Goal: Information Seeking & Learning: Learn about a topic

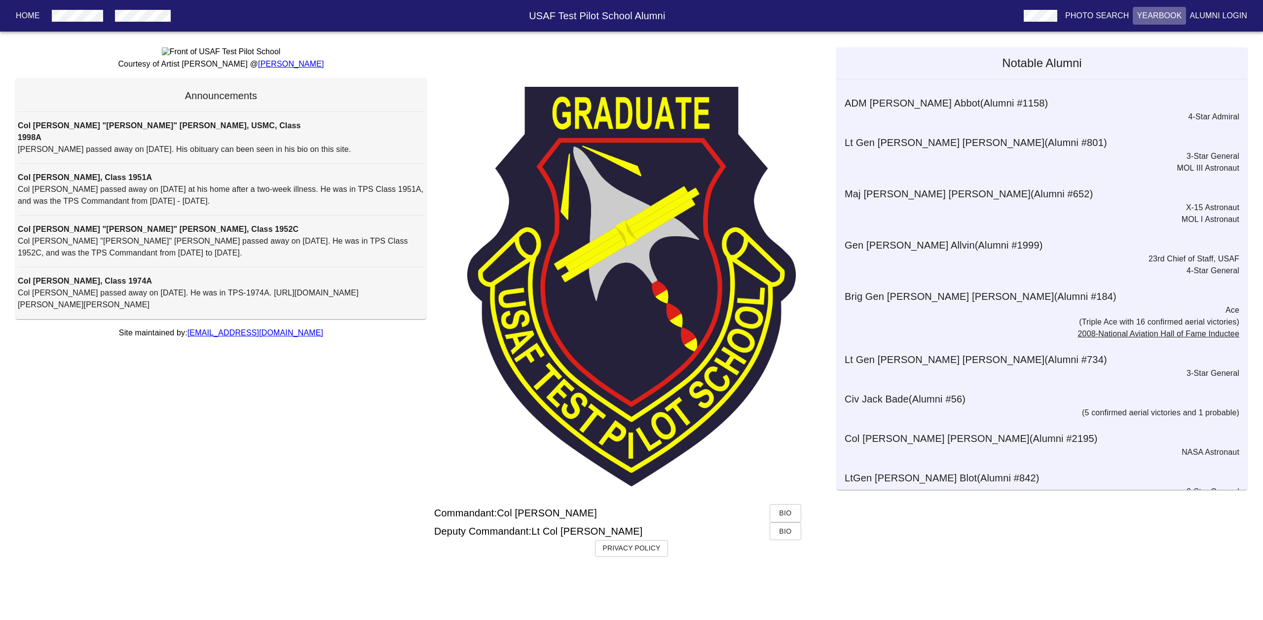
click at [1166, 8] on button "Yearbook" at bounding box center [1159, 16] width 53 height 18
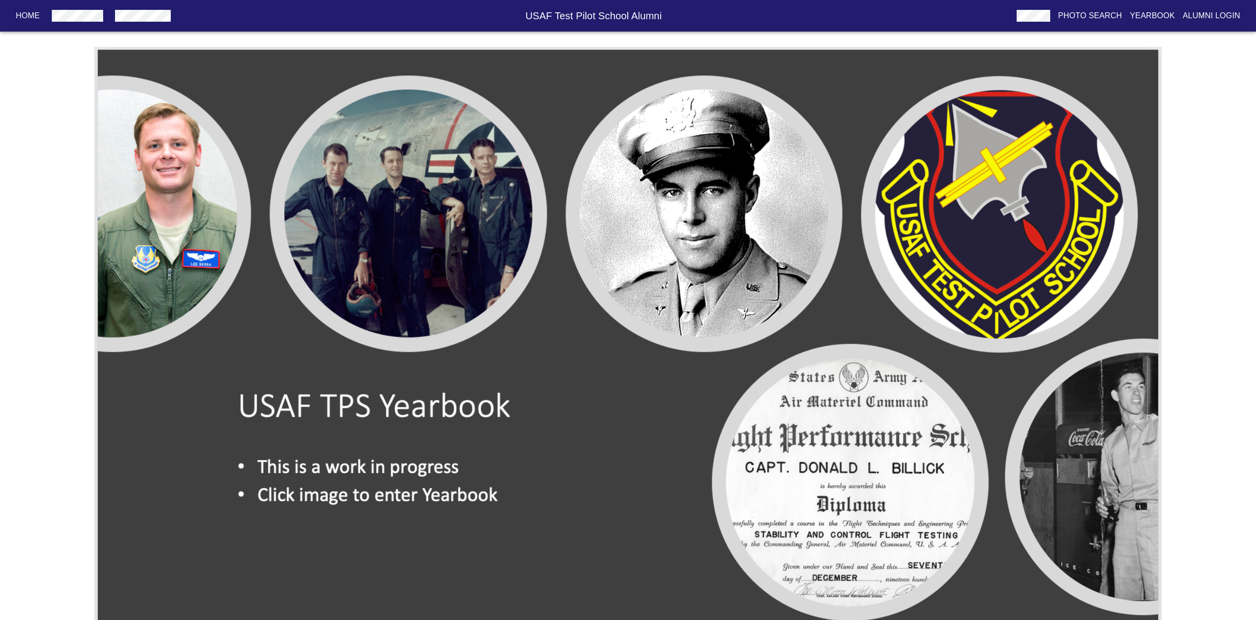
scroll to position [32, 0]
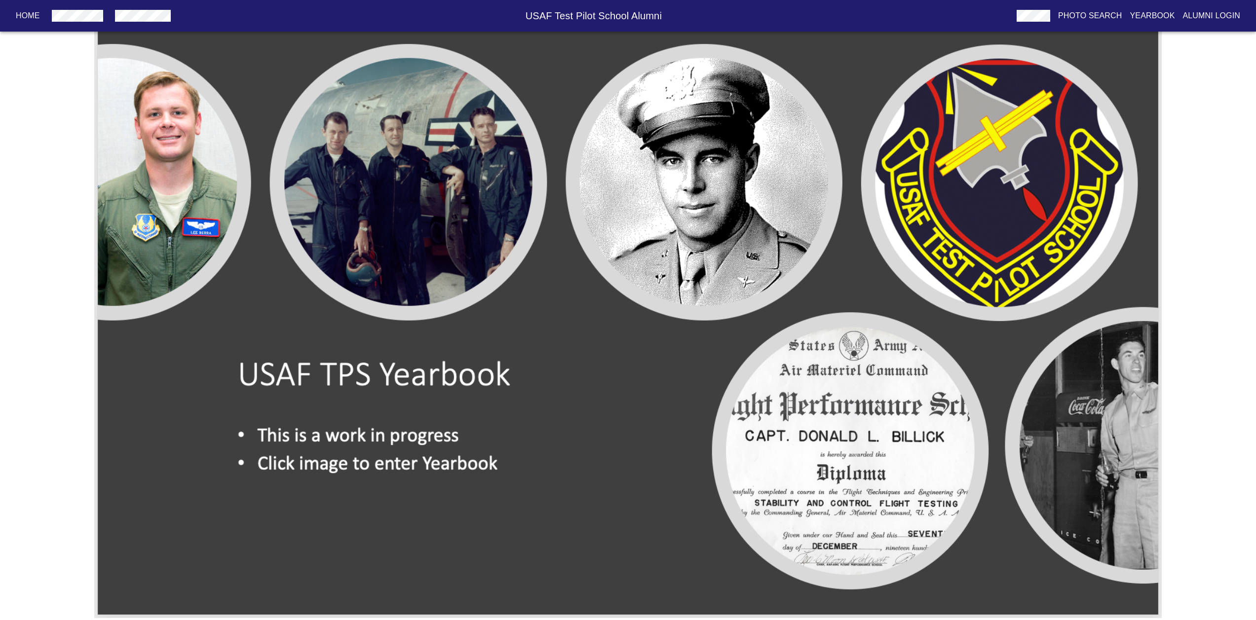
click at [369, 466] on img at bounding box center [627, 316] width 1067 height 603
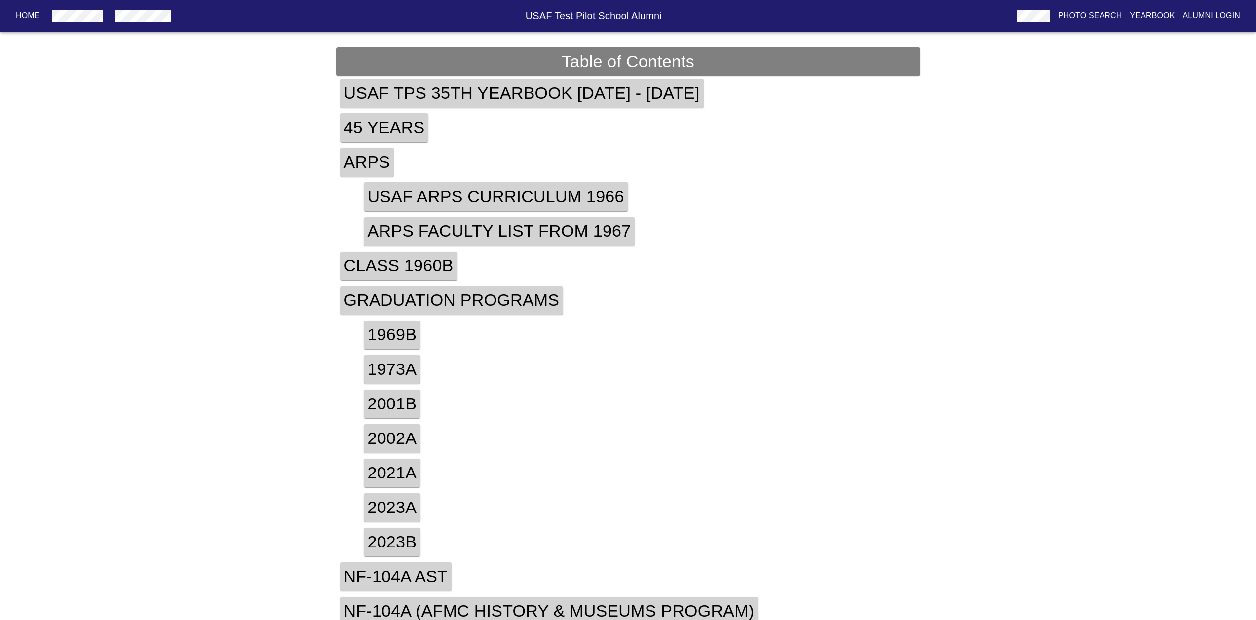
click at [707, 279] on div "Class 1960B" at bounding box center [628, 266] width 584 height 35
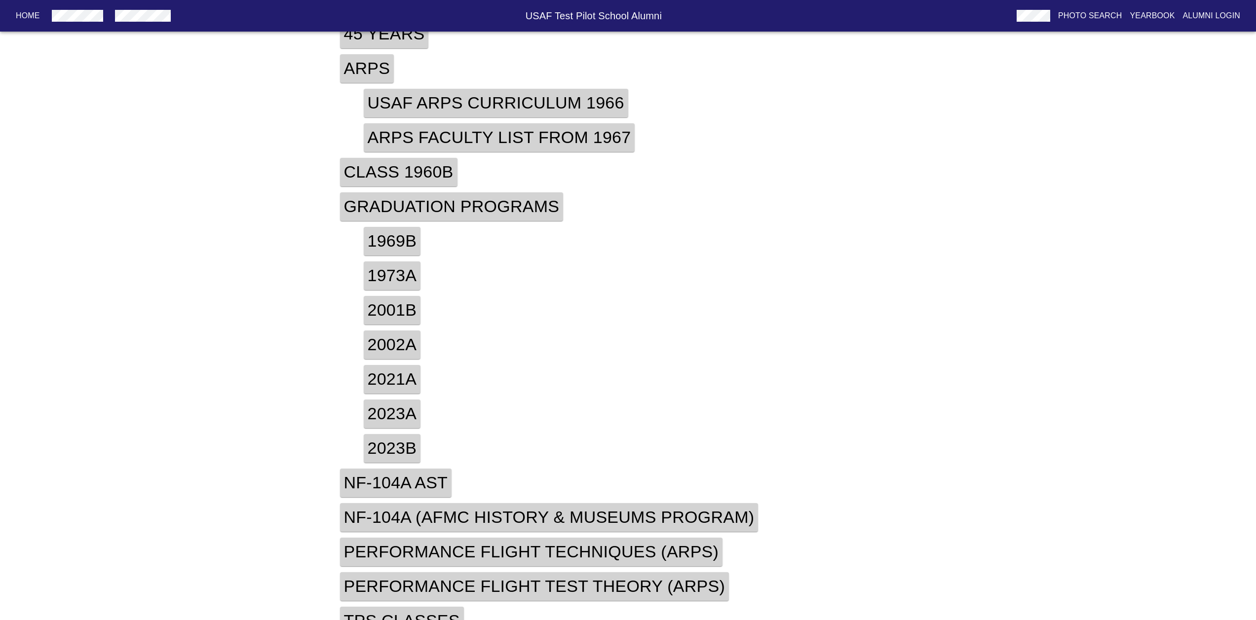
scroll to position [112, 0]
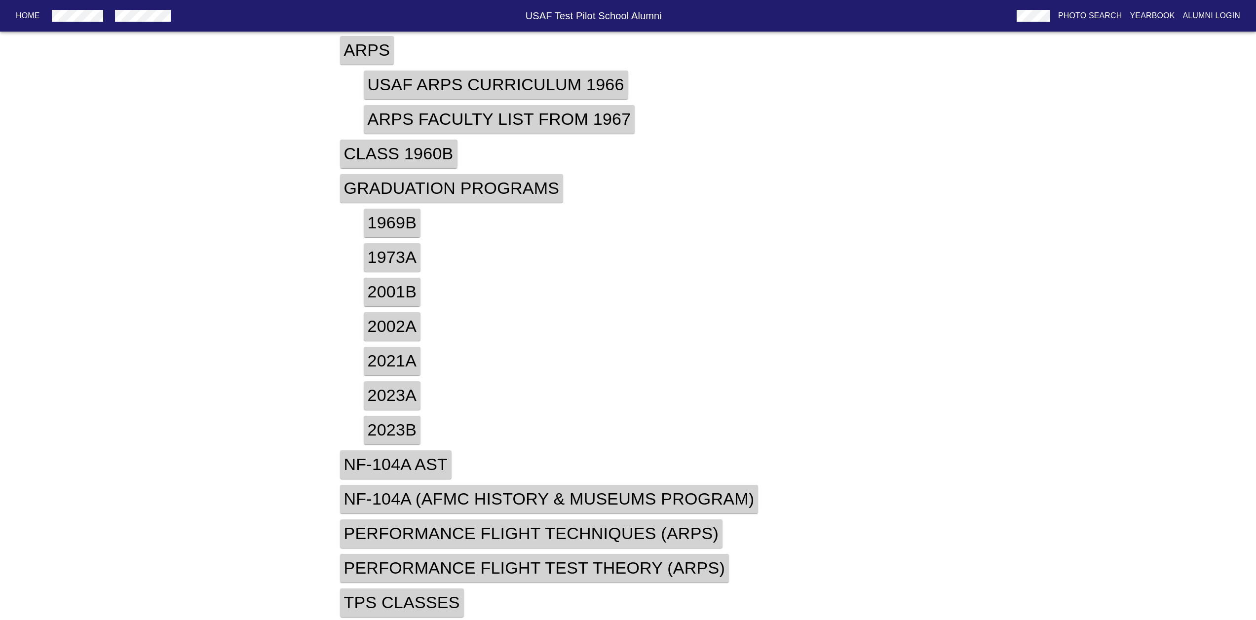
click at [373, 607] on h4 "TPS Classes" at bounding box center [402, 603] width 124 height 29
click at [382, 596] on h4 "TPS Classes" at bounding box center [402, 603] width 124 height 29
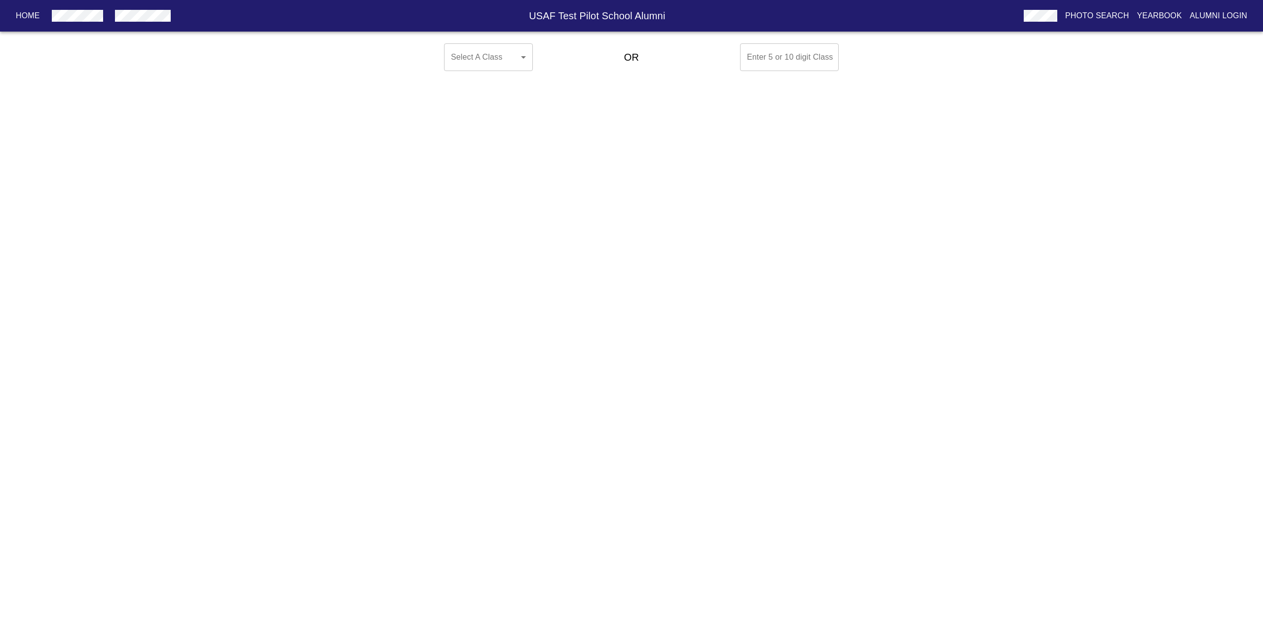
click at [523, 55] on body "Home USAF Test Pilot School Alumni Photo Search Yearbook Alumni Login Select A …" at bounding box center [631, 57] width 1263 height 36
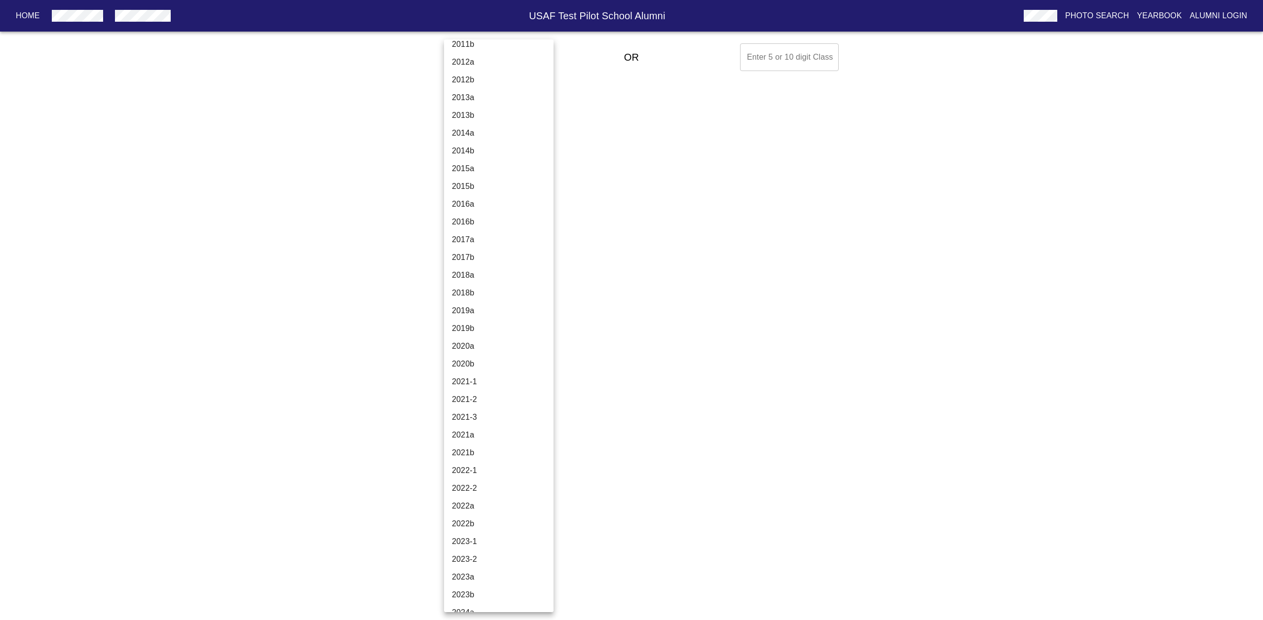
scroll to position [2912, 0]
click at [466, 304] on li "2016a" at bounding box center [502, 303] width 117 height 18
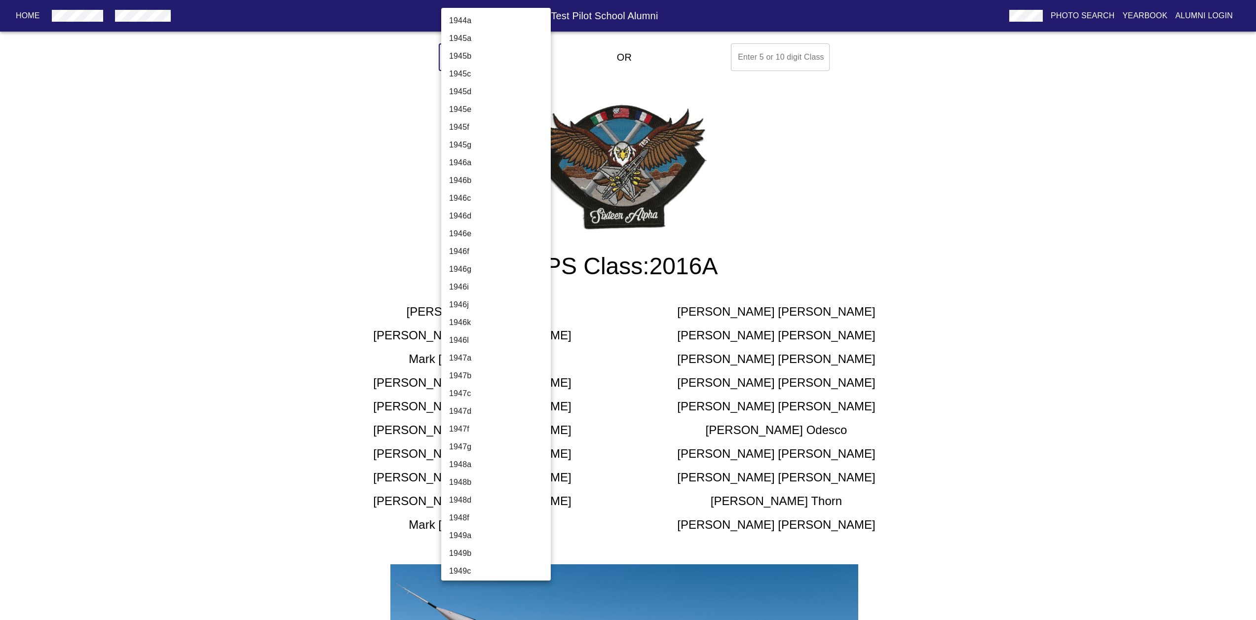
click at [472, 255] on li "2015a" at bounding box center [499, 259] width 117 height 18
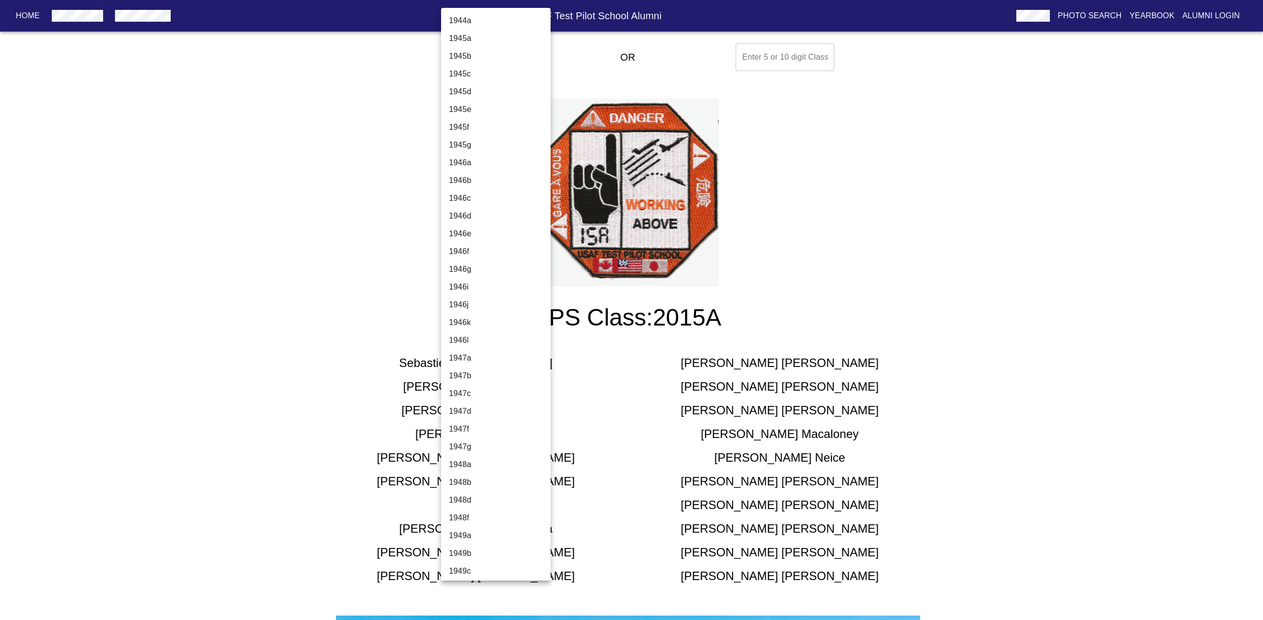
click at [488, 61] on body "Home USAF Test Pilot School Alumni Photo Search Yearbook Alumni Login Select A …" at bounding box center [631, 527] width 1263 height 976
click at [475, 278] on li "2014b" at bounding box center [499, 276] width 117 height 18
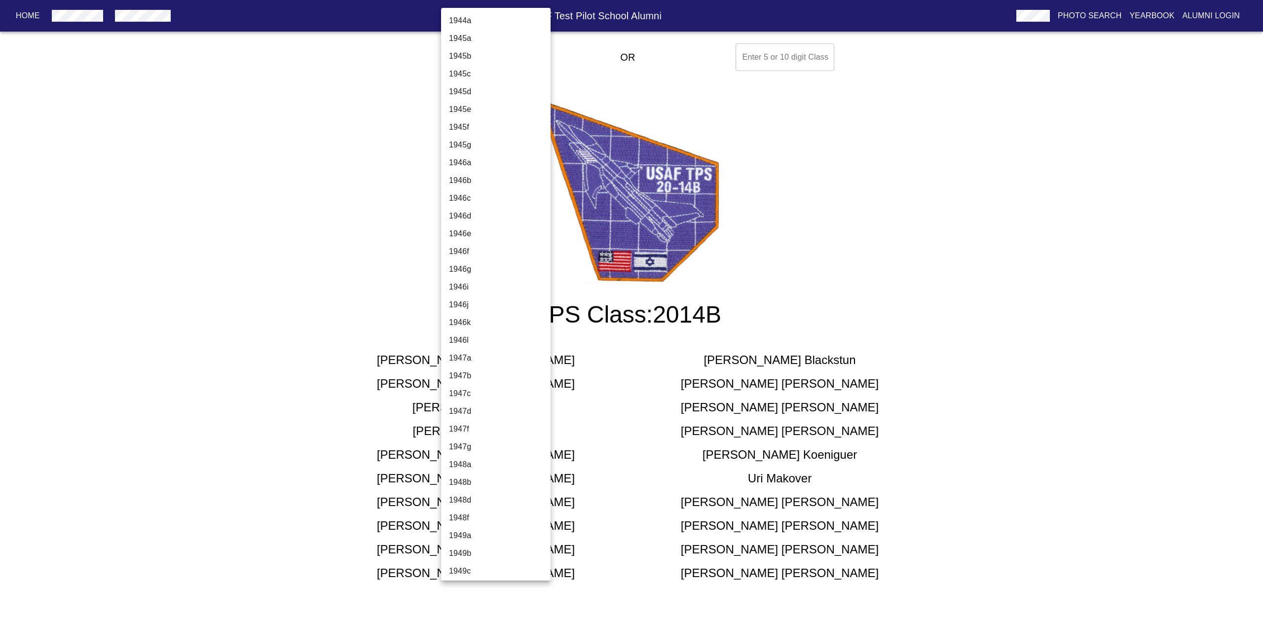
click at [514, 50] on body "Home USAF Test Pilot School Alumni Photo Search Yearbook Alumni Login Select A …" at bounding box center [631, 322] width 1263 height 566
click at [485, 280] on li "2014a" at bounding box center [499, 276] width 117 height 18
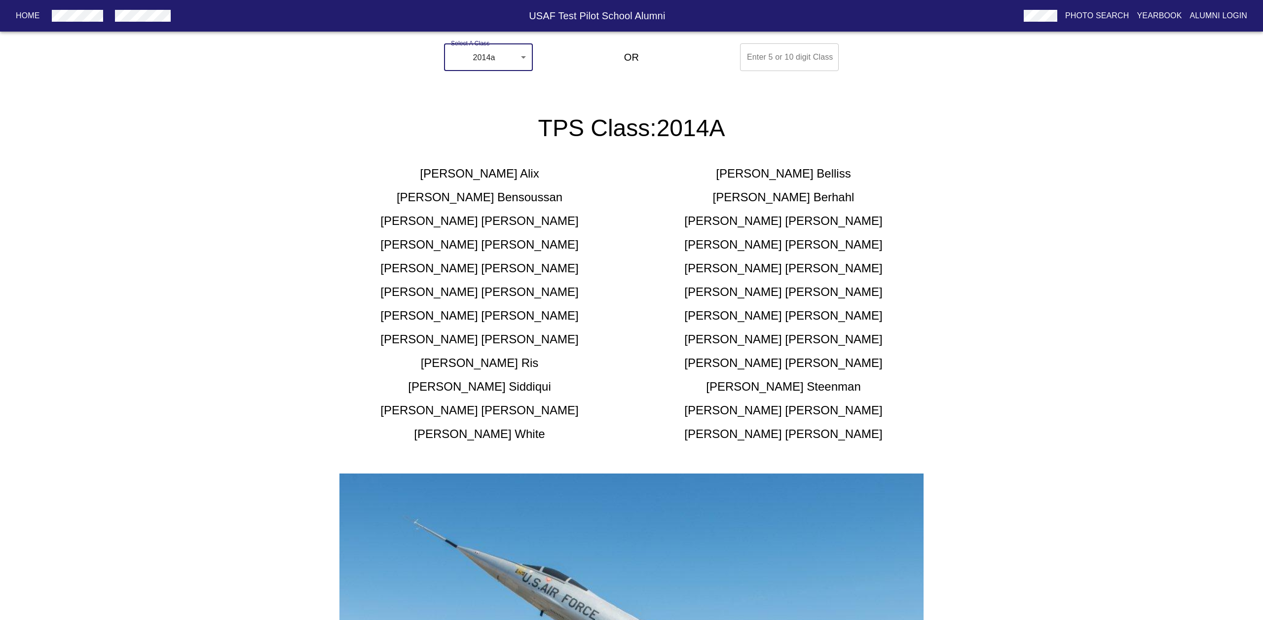
click at [527, 59] on body "Home USAF Test Pilot School Alumni Photo Search Yearbook Alumni Login Select A …" at bounding box center [631, 509] width 1263 height 941
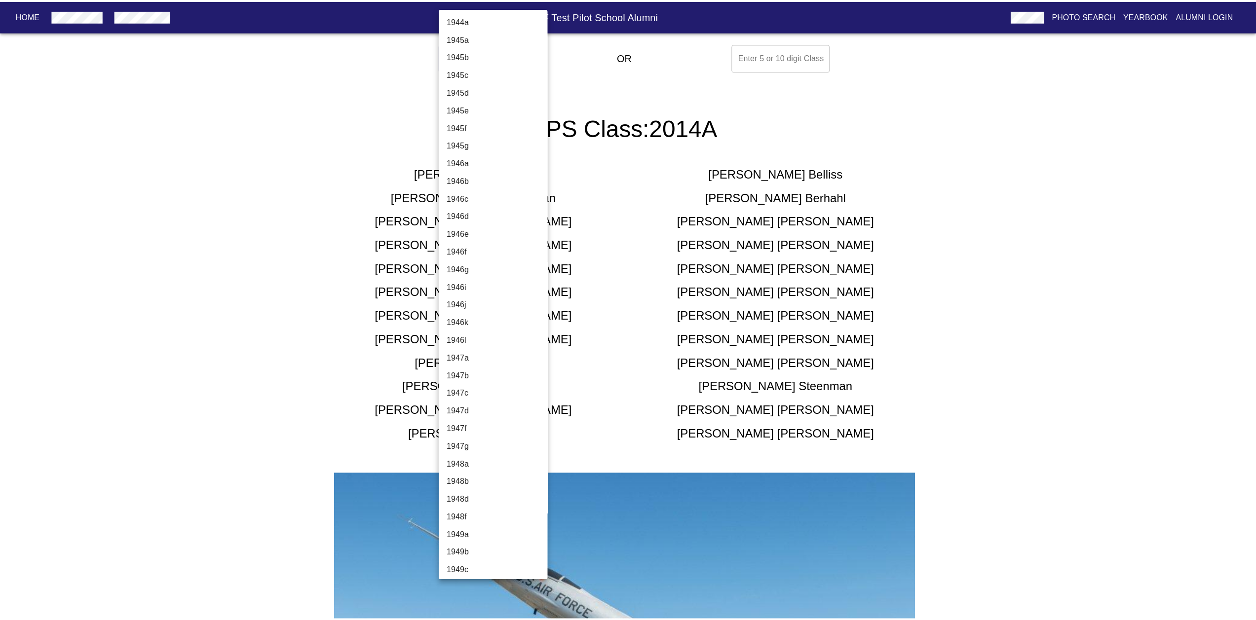
scroll to position [2818, 0]
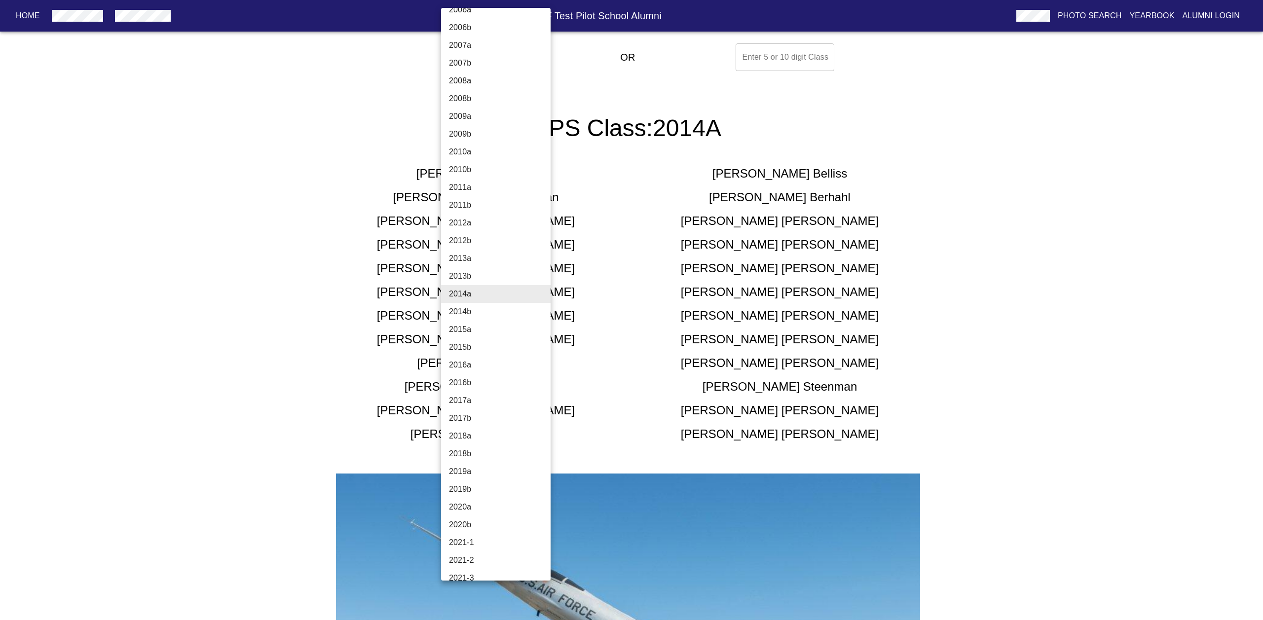
click at [479, 275] on li "2013b" at bounding box center [499, 276] width 117 height 18
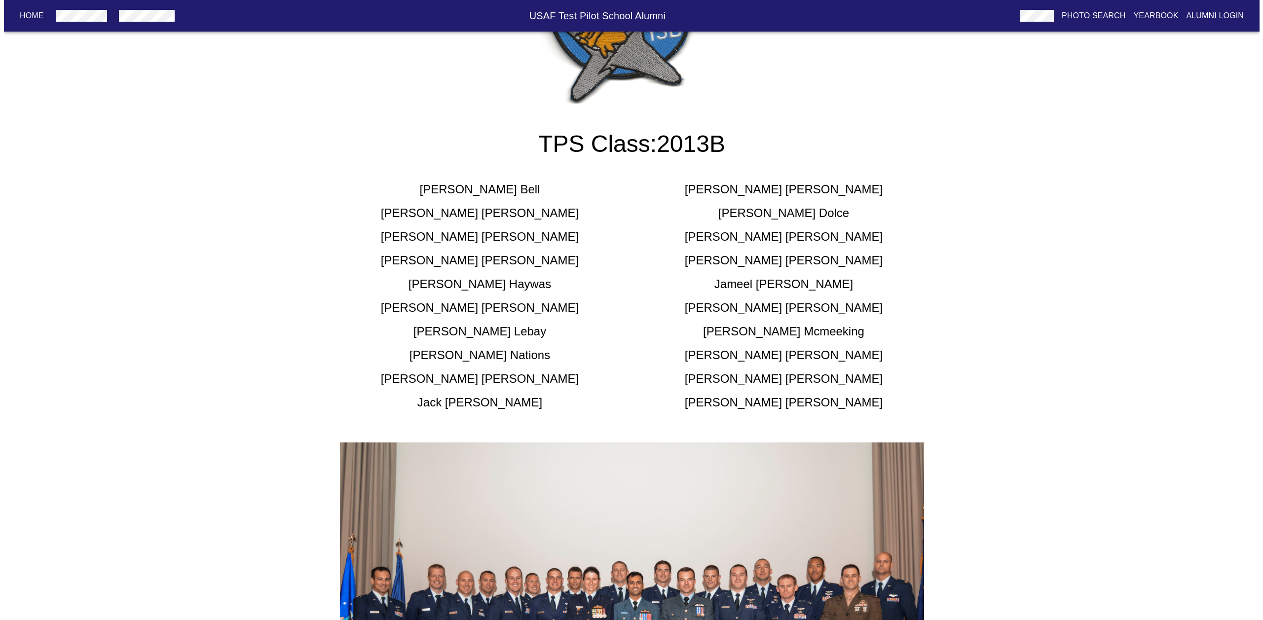
scroll to position [0, 0]
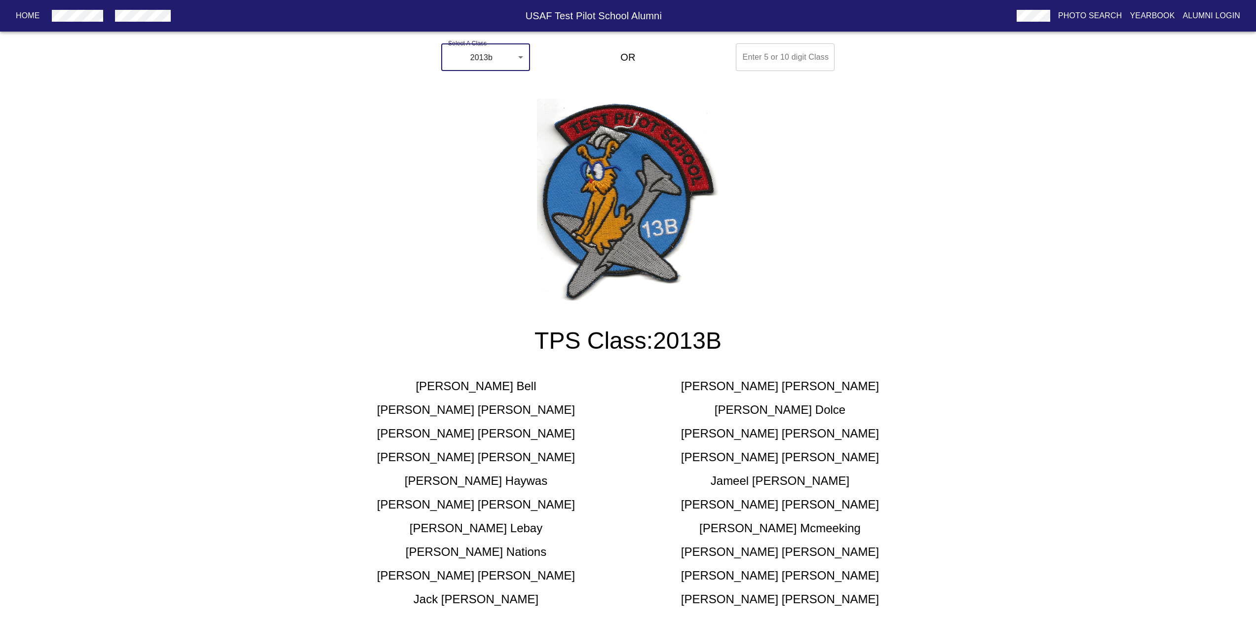
click at [518, 57] on body "Home USAF Test Pilot School Alumni Photo Search Yearbook Alumni Login Select A …" at bounding box center [628, 567] width 1256 height 1057
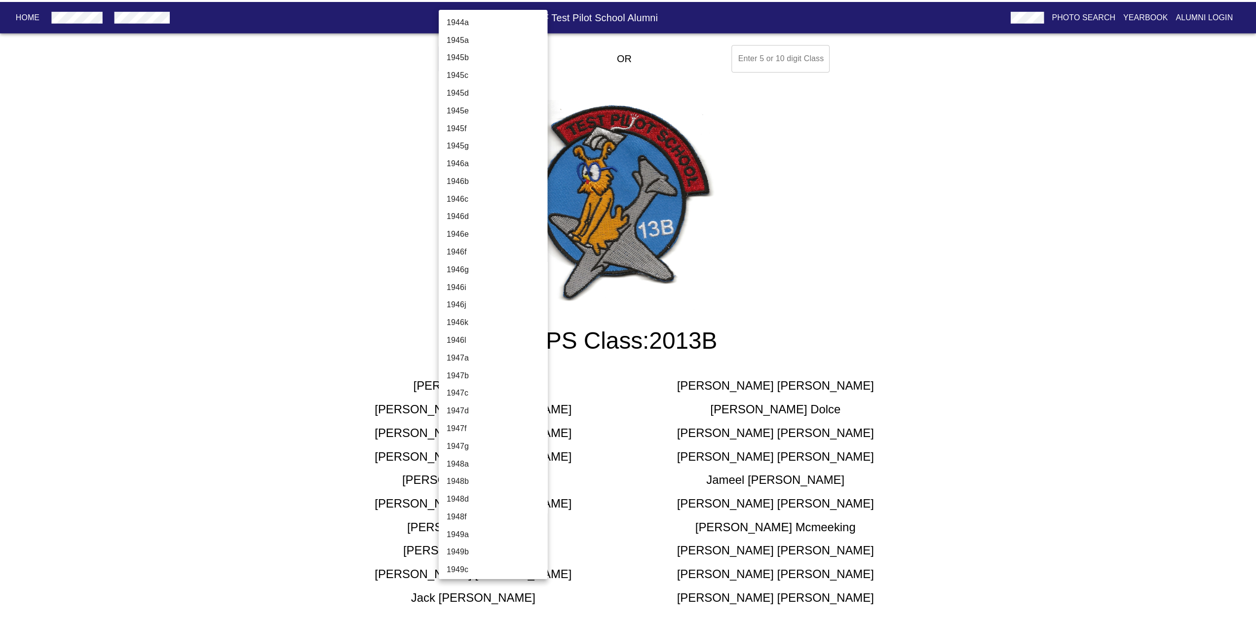
scroll to position [2800, 0]
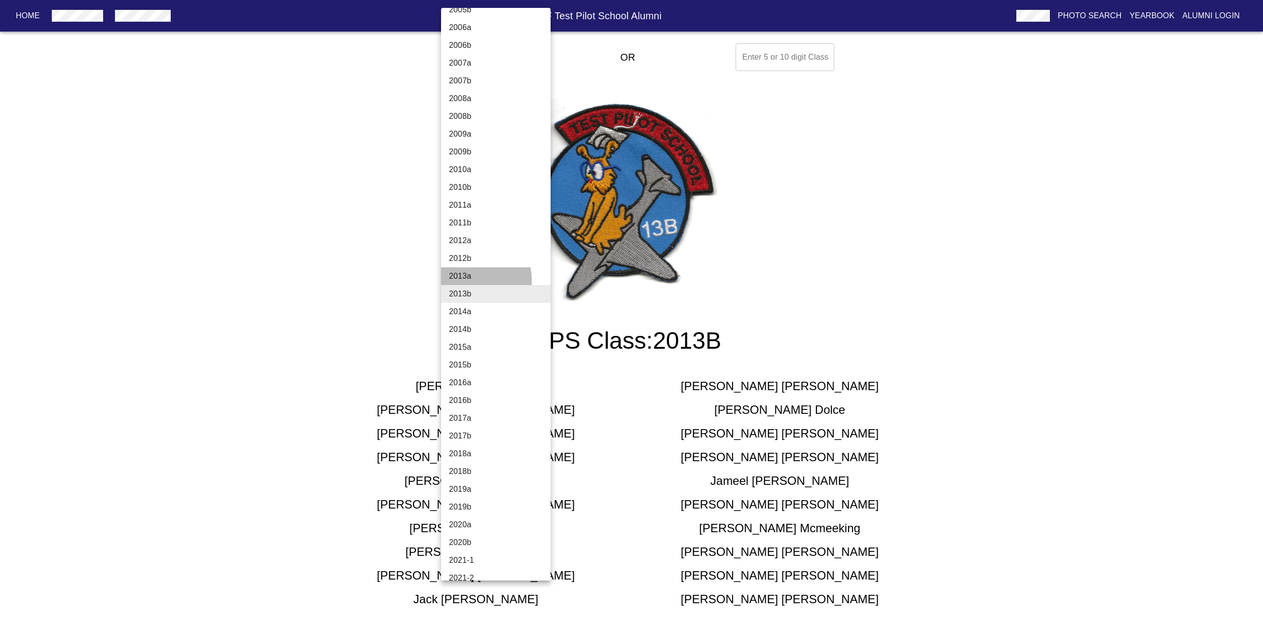
click at [469, 281] on li "2013a" at bounding box center [499, 276] width 117 height 18
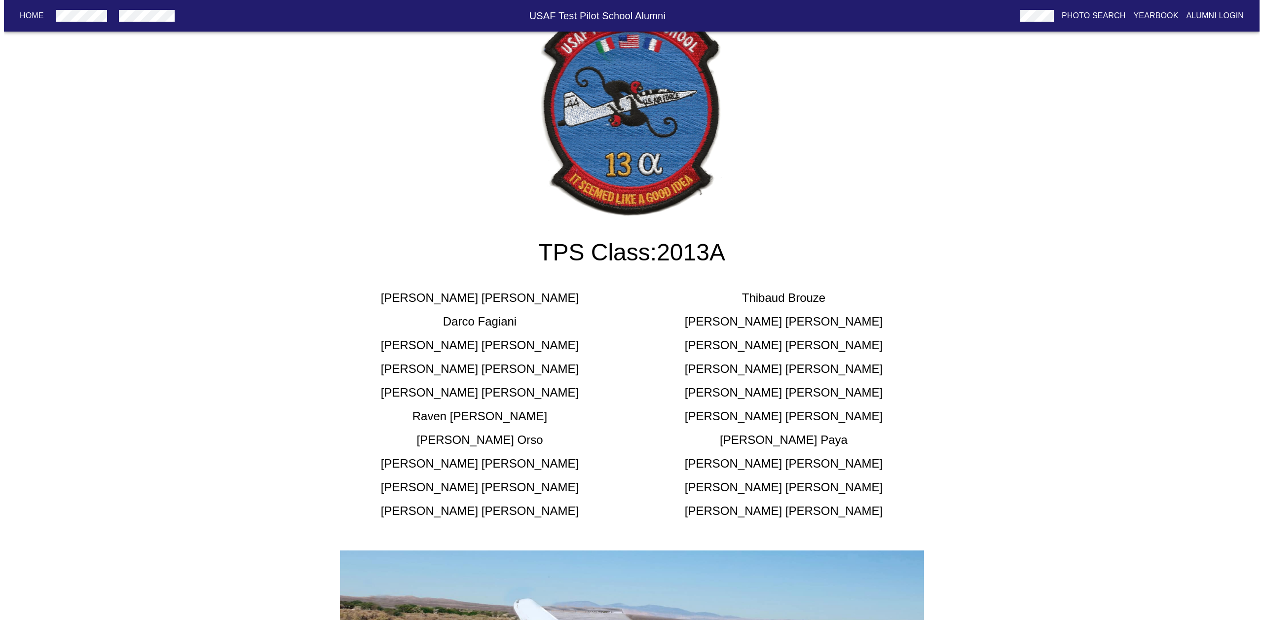
scroll to position [0, 0]
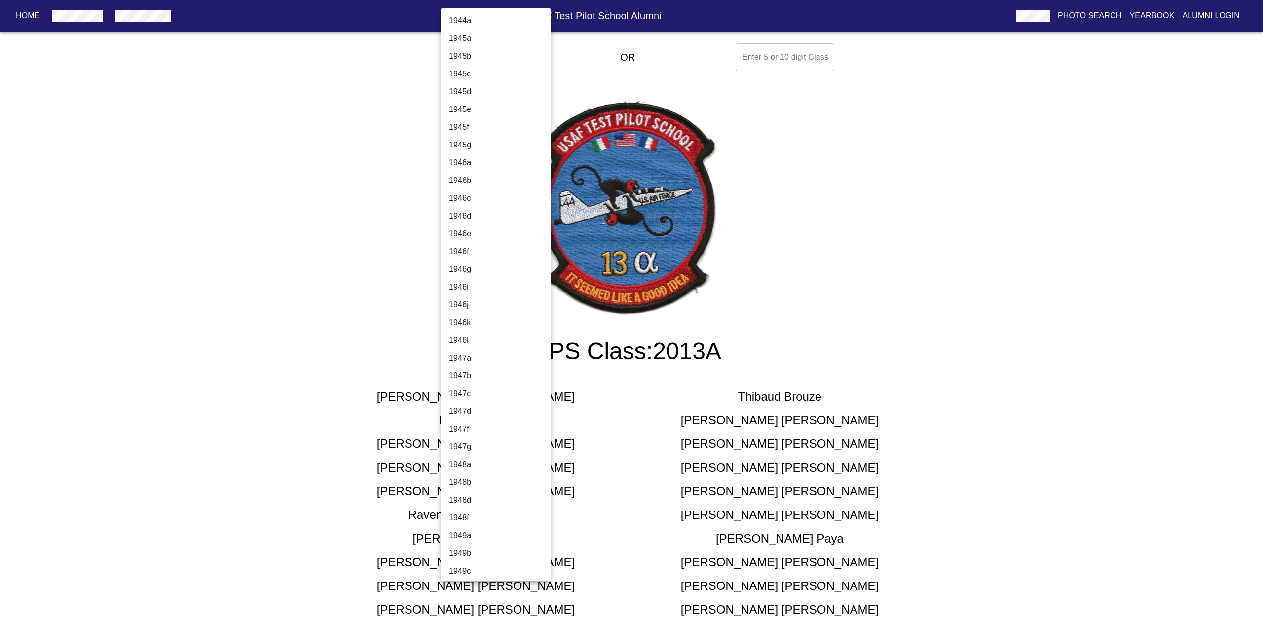
click at [517, 55] on body "Home USAF Test Pilot School Alumni Photo Search Yearbook Alumni Login Select A …" at bounding box center [631, 549] width 1263 height 1021
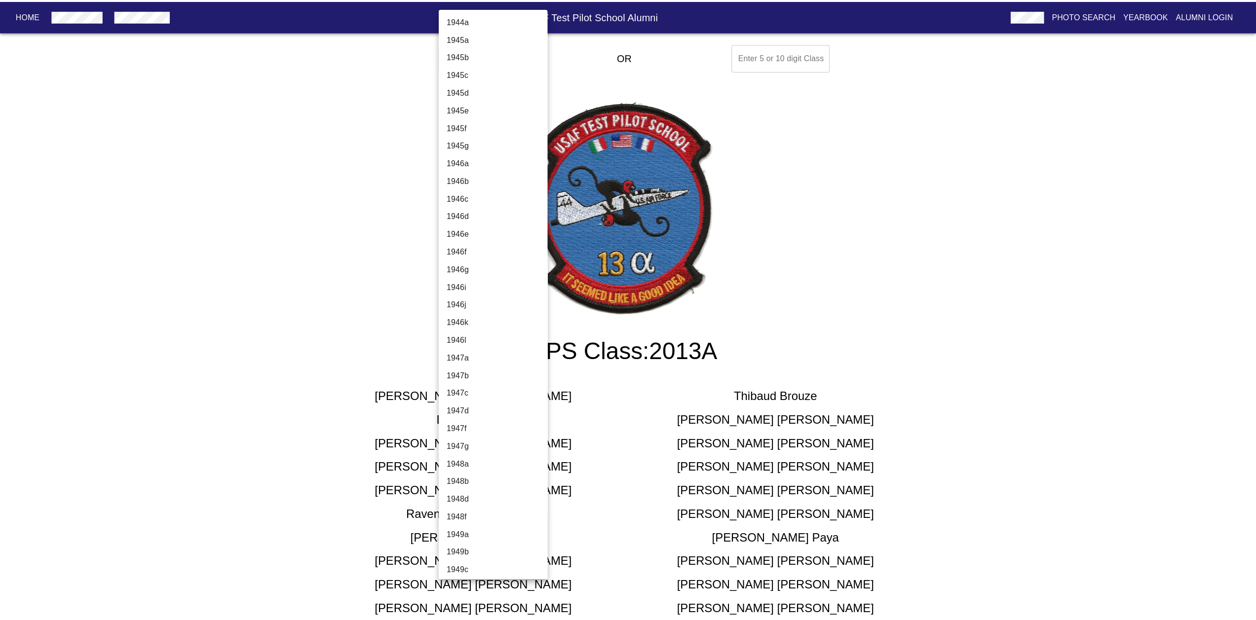
scroll to position [2782, 0]
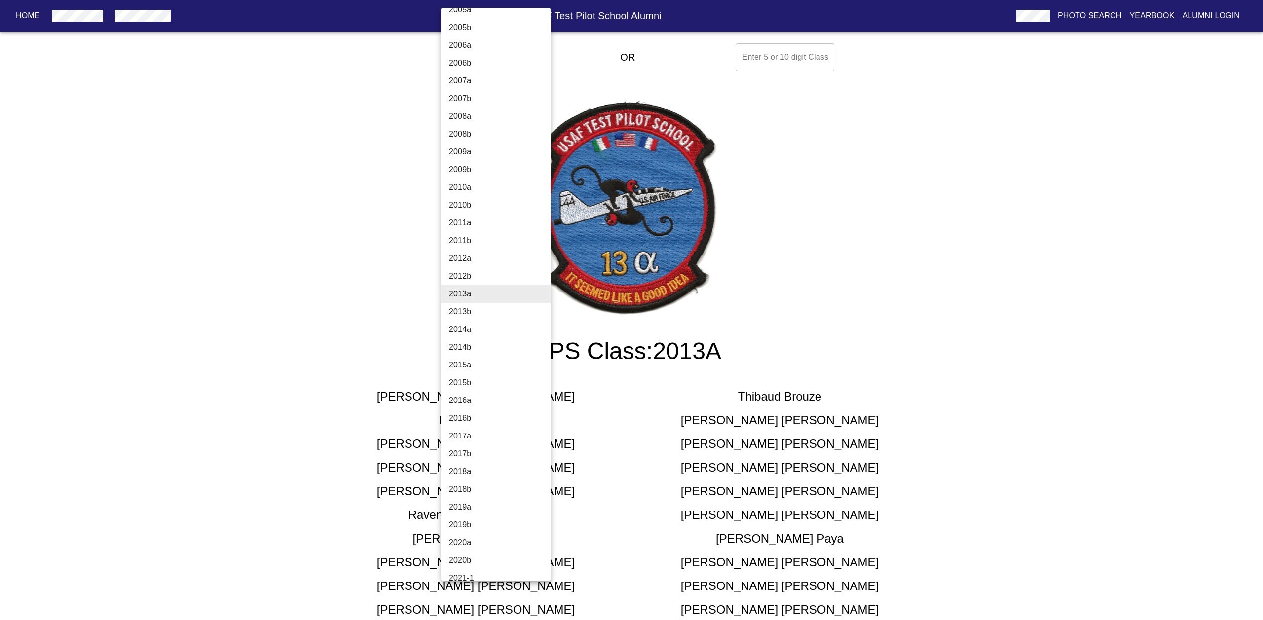
click at [458, 276] on li "2012b" at bounding box center [499, 276] width 117 height 18
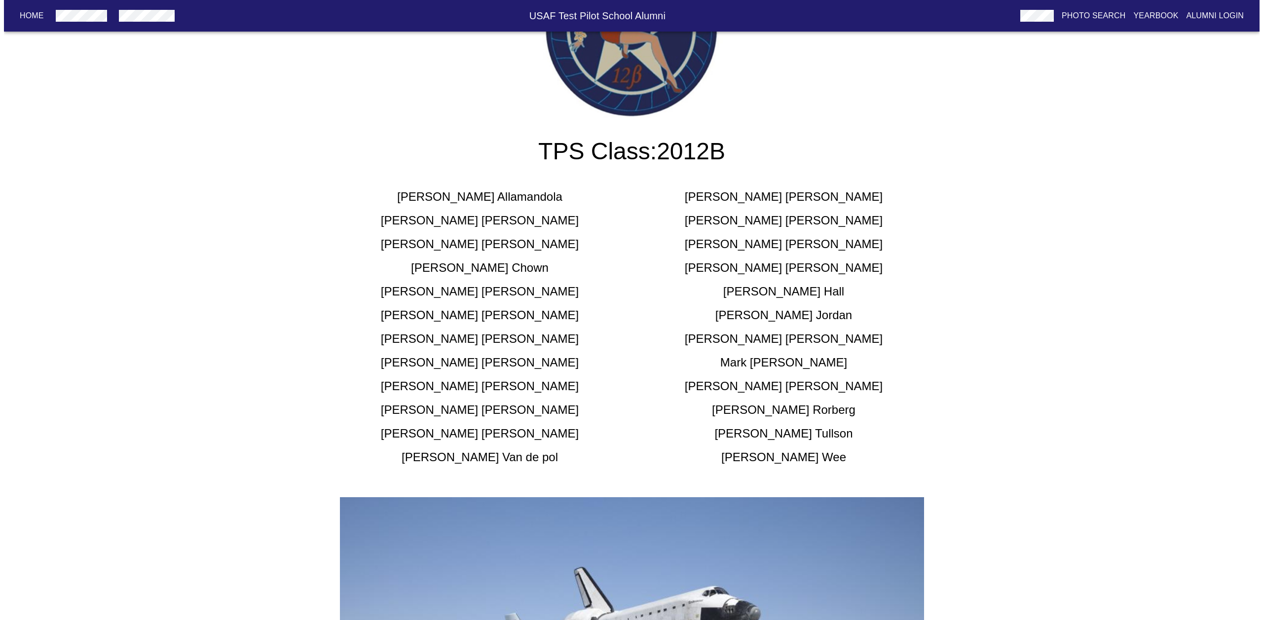
scroll to position [0, 0]
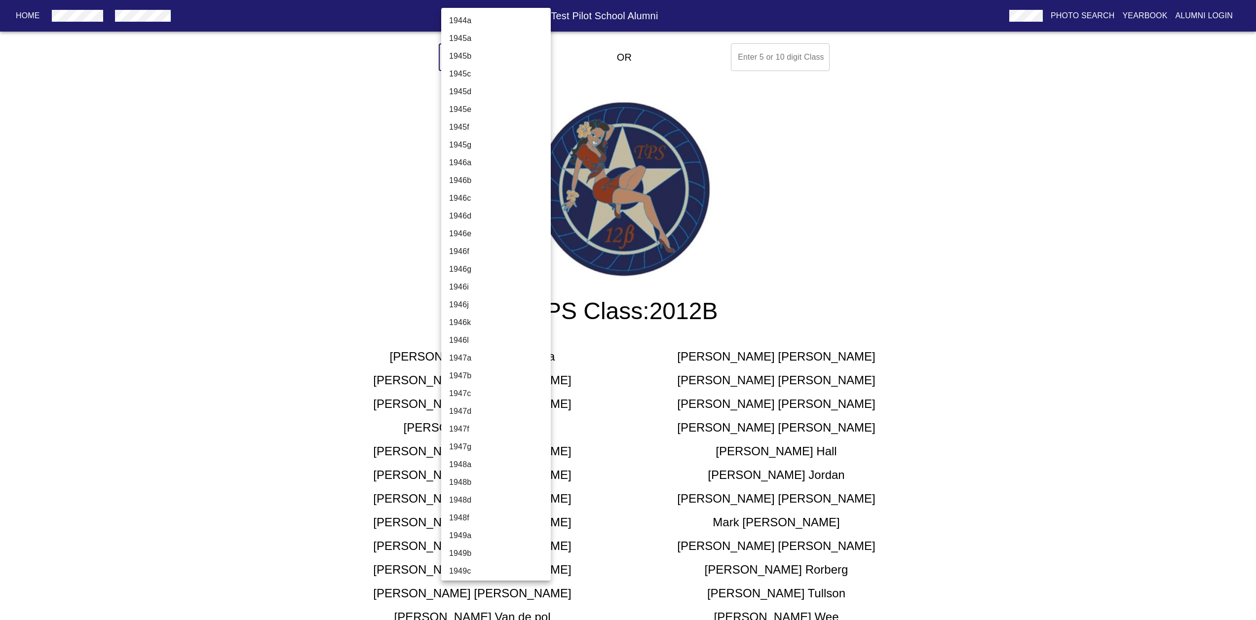
click at [500, 54] on body "Home USAF Test Pilot School Alumni Photo Search Yearbook Alumni Login Select A …" at bounding box center [628, 562] width 1256 height 1047
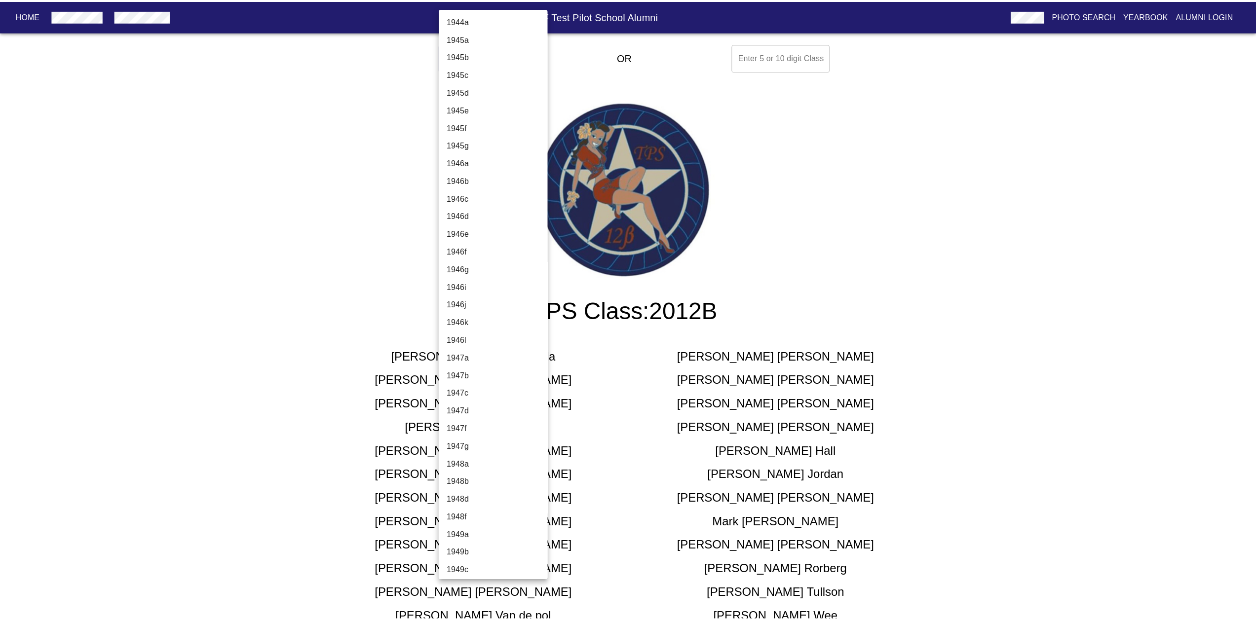
scroll to position [2764, 0]
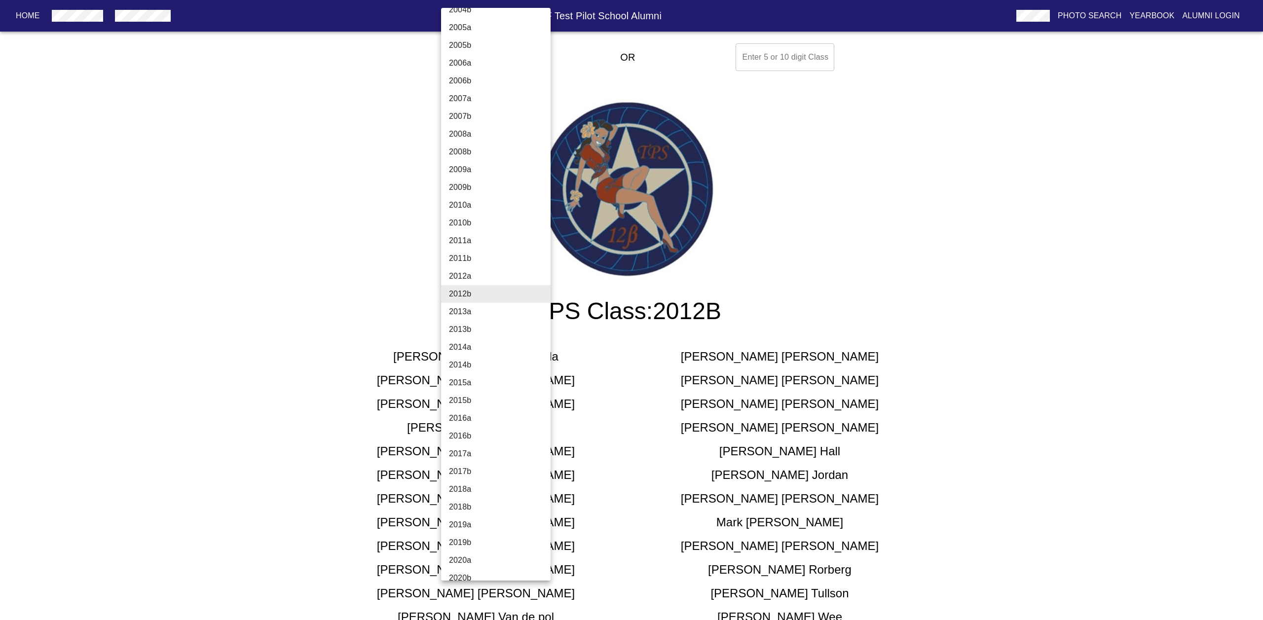
click at [476, 278] on li "2012a" at bounding box center [499, 276] width 117 height 18
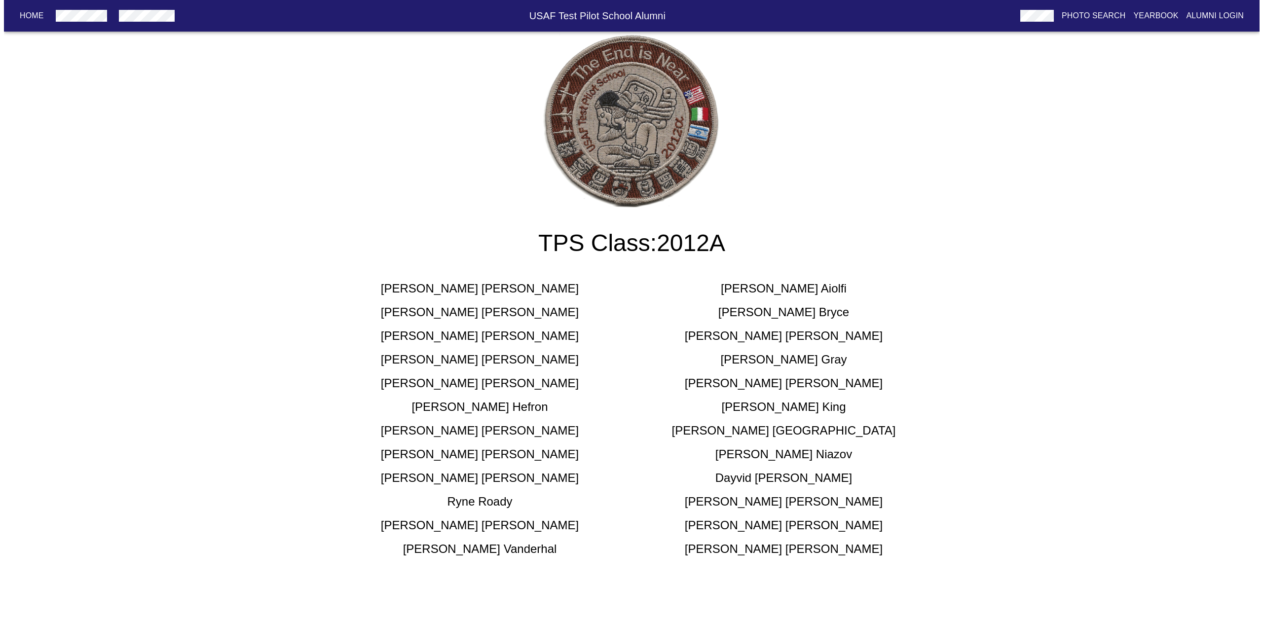
scroll to position [0, 0]
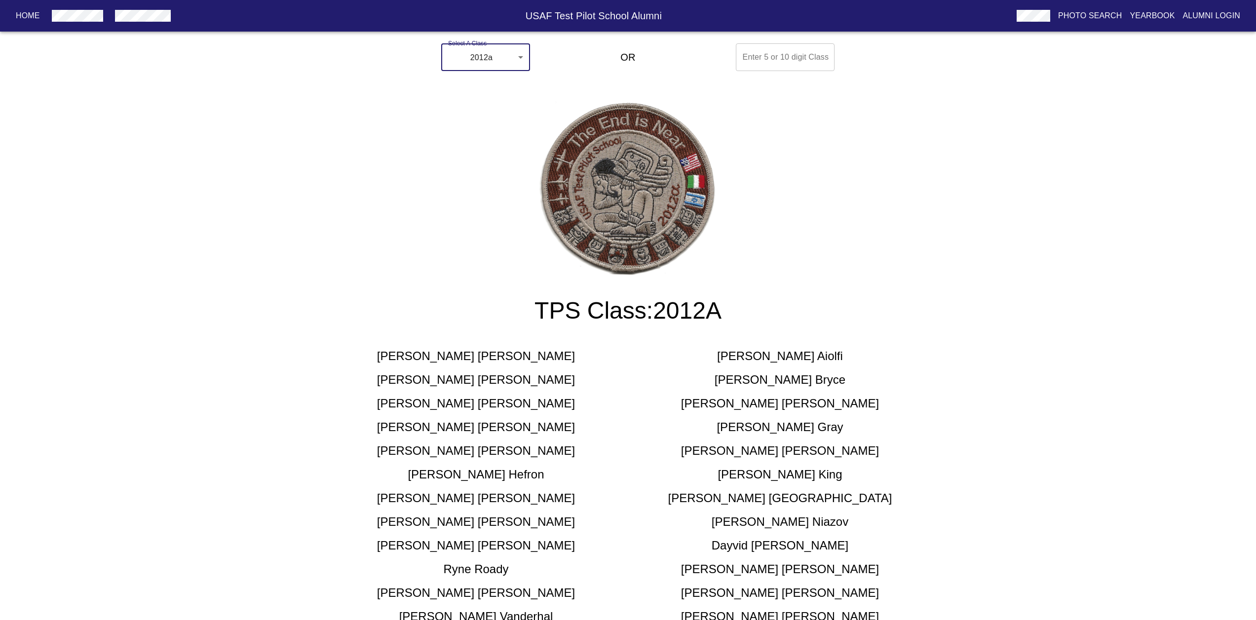
click at [469, 61] on body "Home USAF Test Pilot School Alumni Photo Search Yearbook Alumni Login Select A …" at bounding box center [628, 343] width 1256 height 609
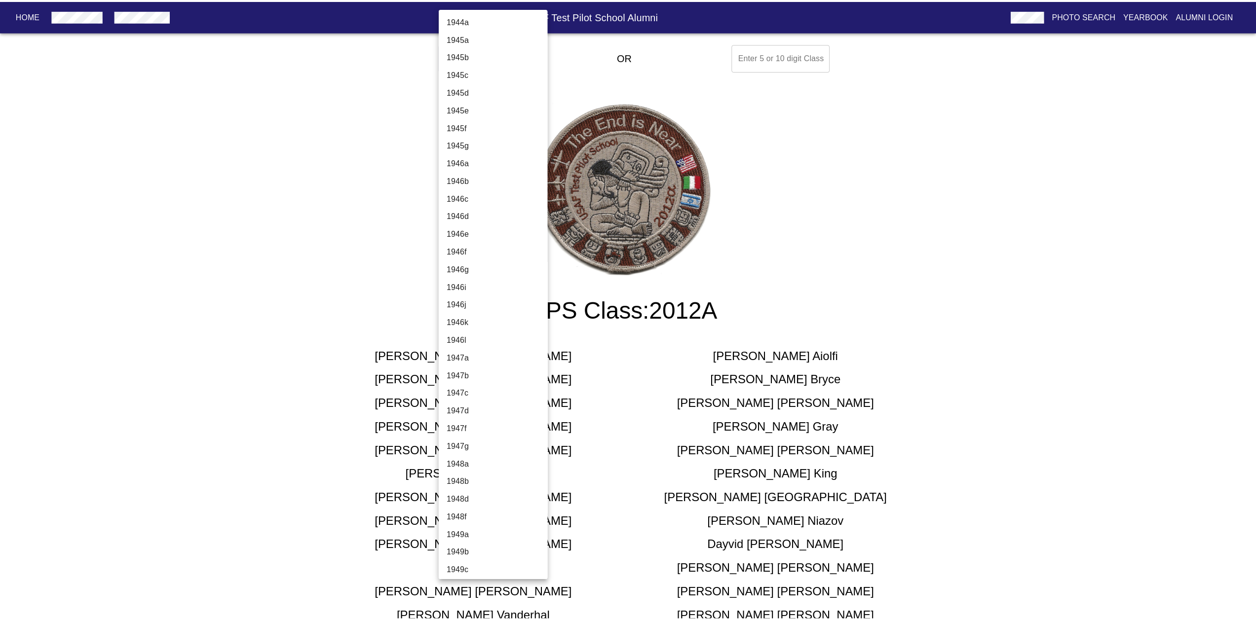
scroll to position [2747, 0]
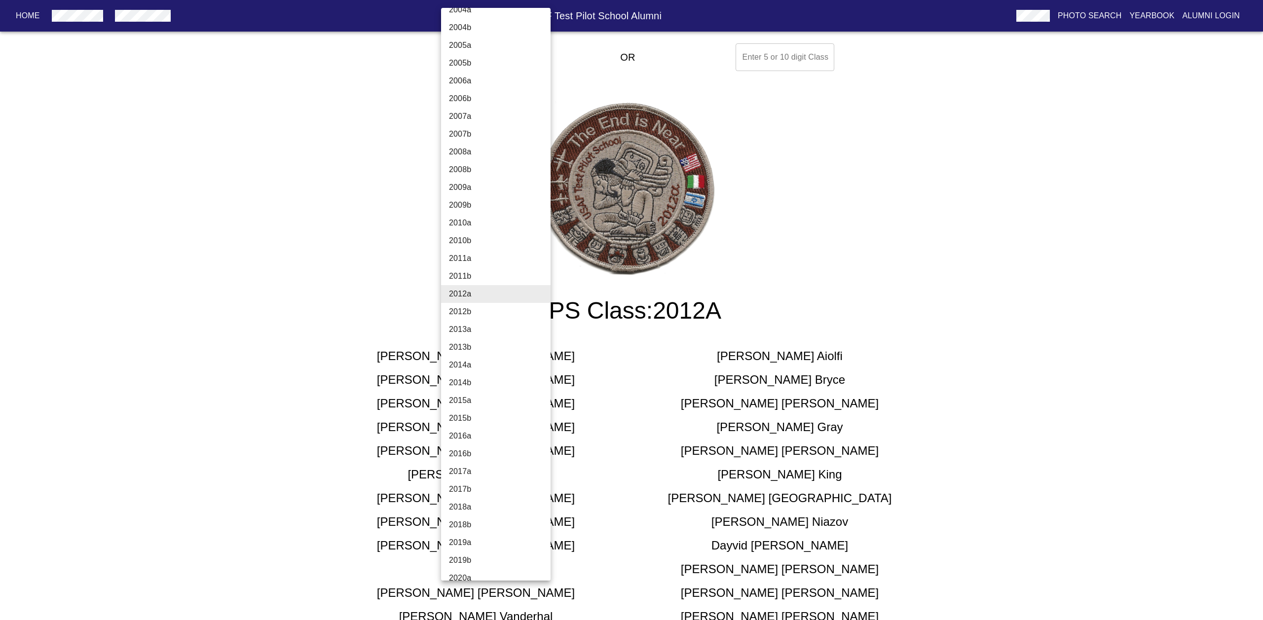
click at [469, 331] on li "2013a" at bounding box center [499, 330] width 117 height 18
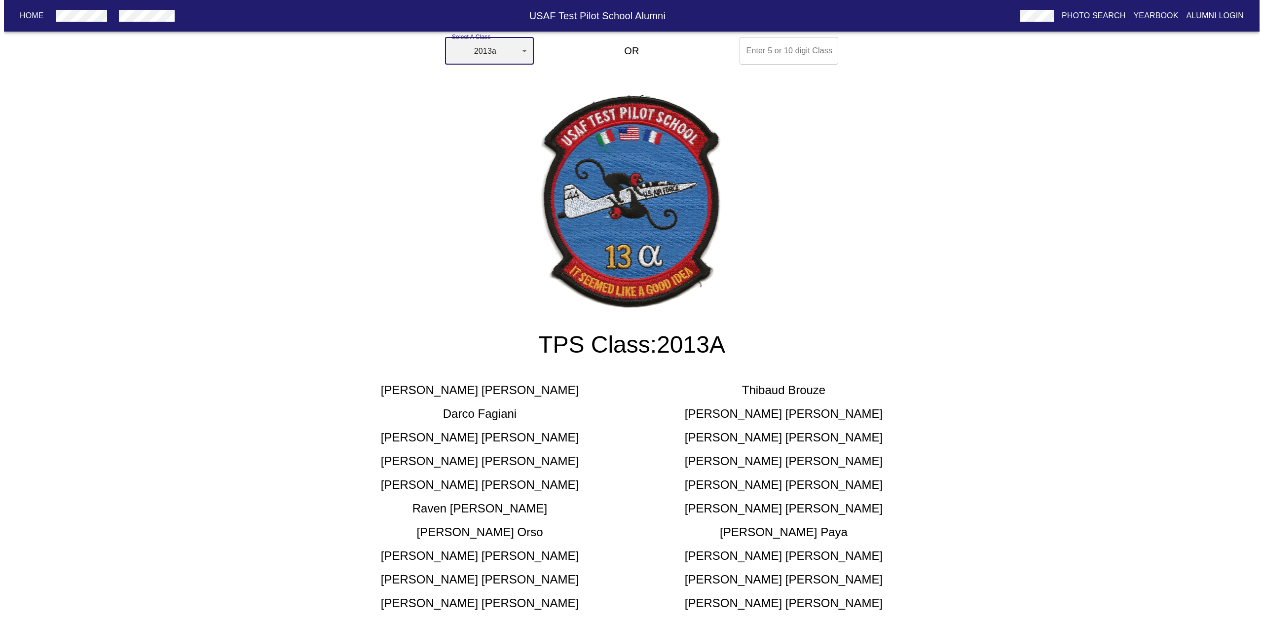
scroll to position [0, 0]
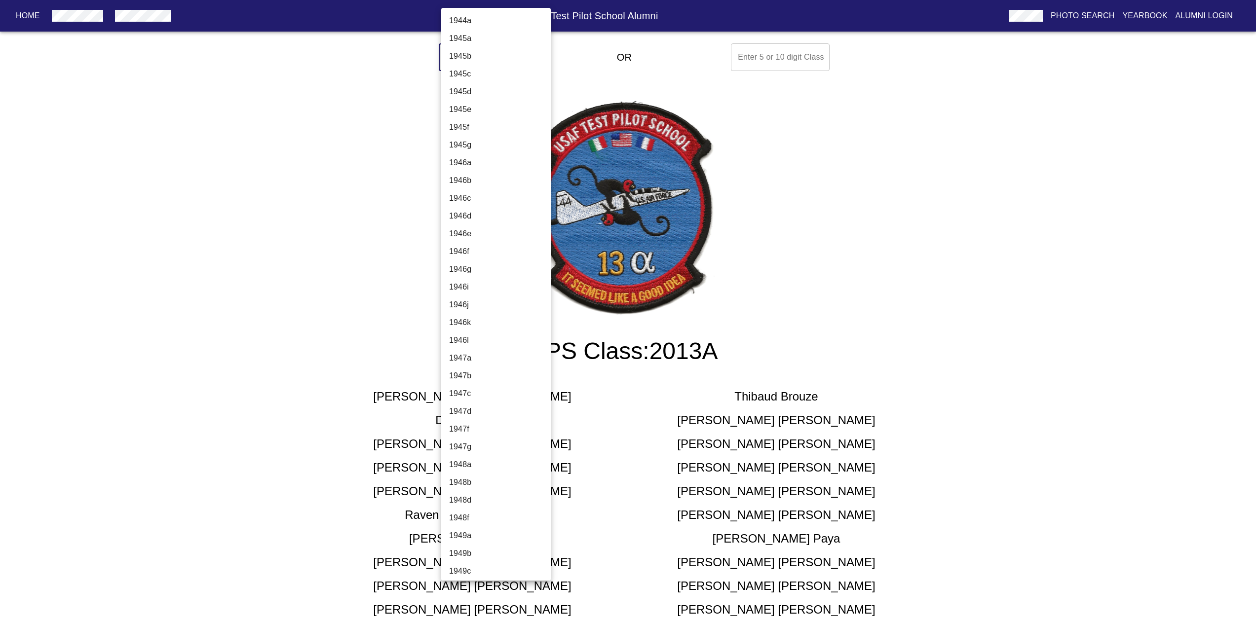
click at [510, 51] on body "Home USAF Test Pilot School Alumni Photo Search Yearbook Alumni Login Select A …" at bounding box center [628, 549] width 1256 height 1021
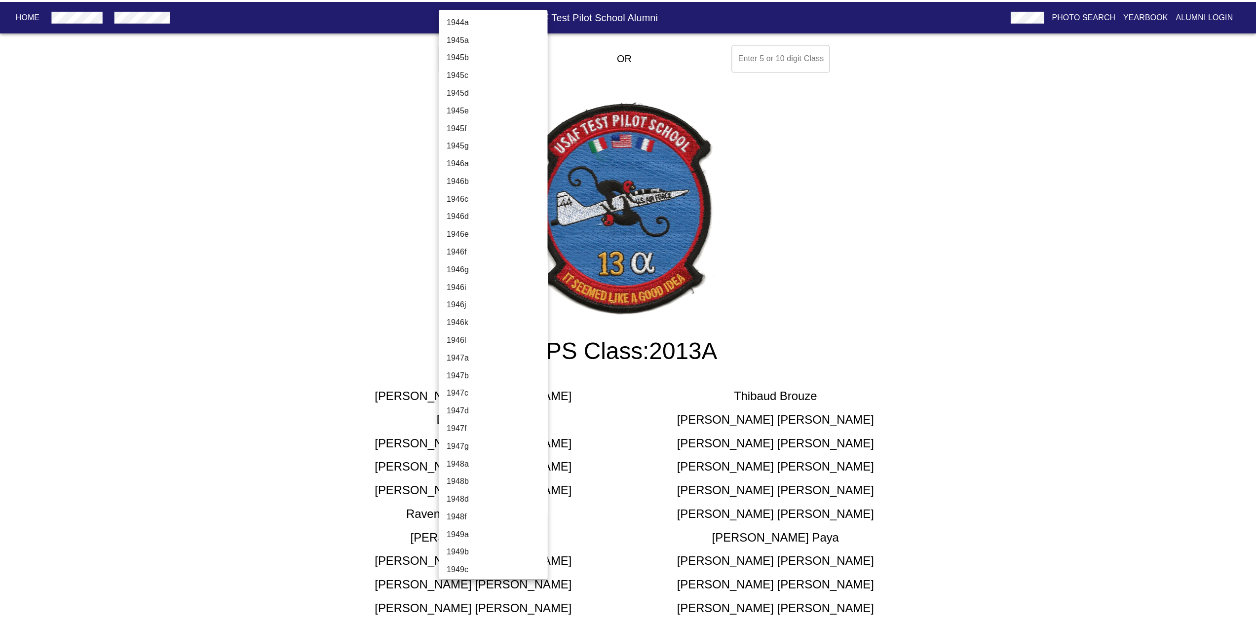
scroll to position [2782, 0]
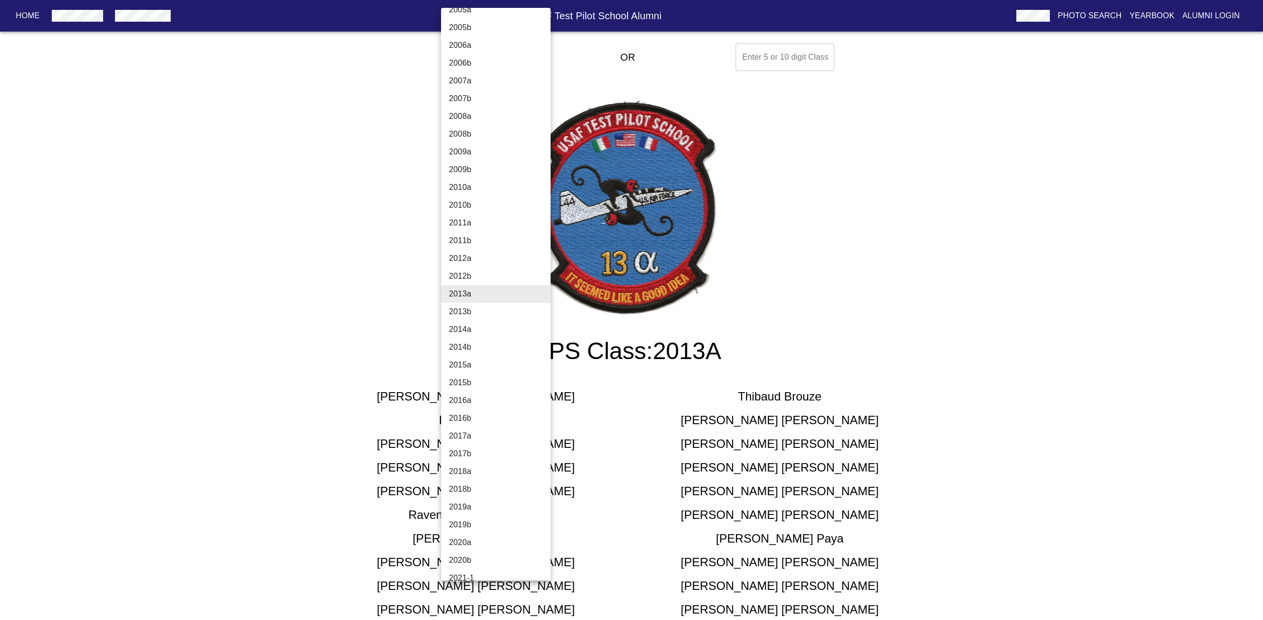
click at [470, 235] on li "2011b" at bounding box center [499, 241] width 117 height 18
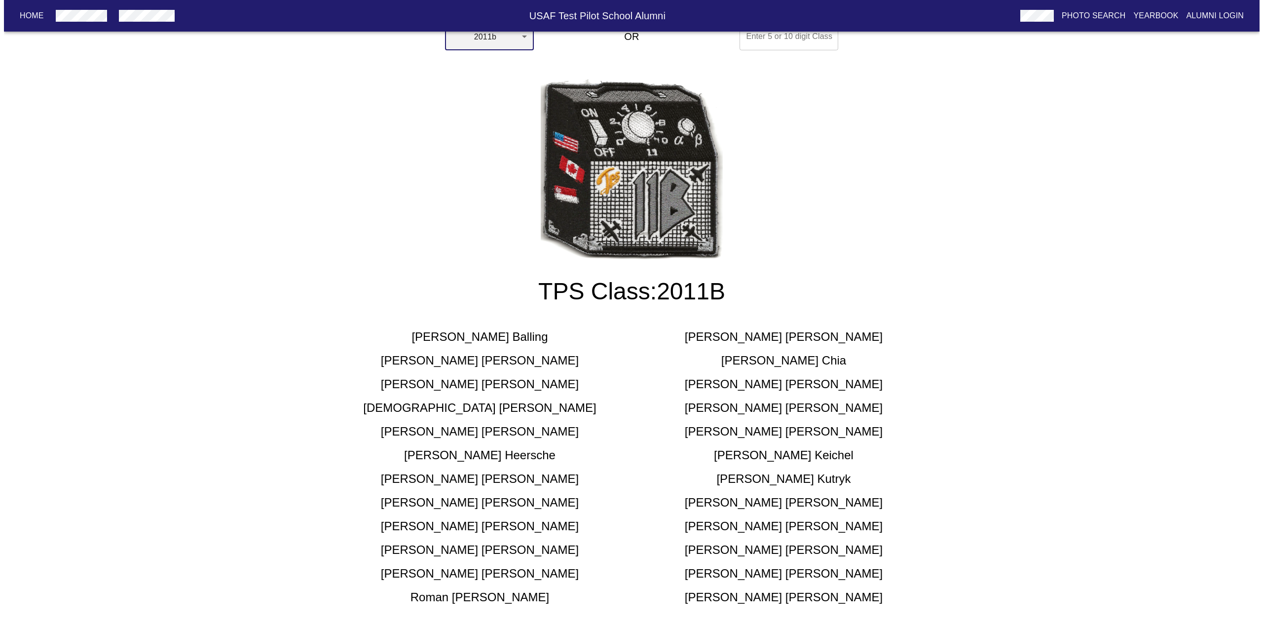
scroll to position [0, 0]
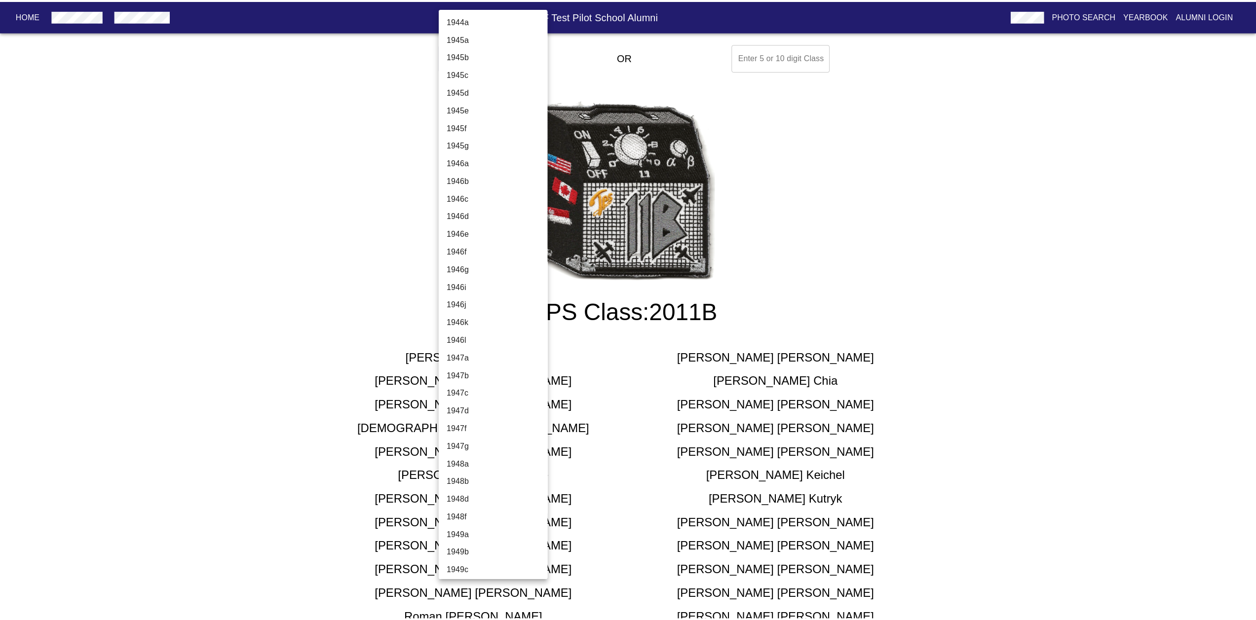
scroll to position [2729, 0]
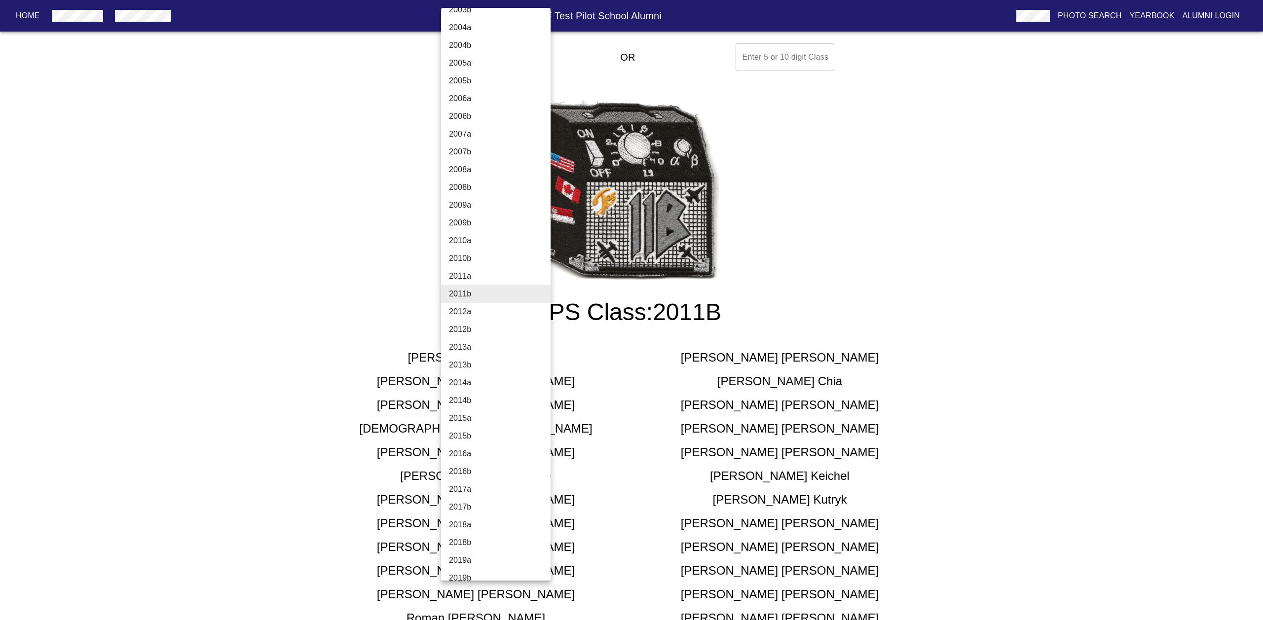
click at [479, 277] on li "2011a" at bounding box center [499, 276] width 117 height 18
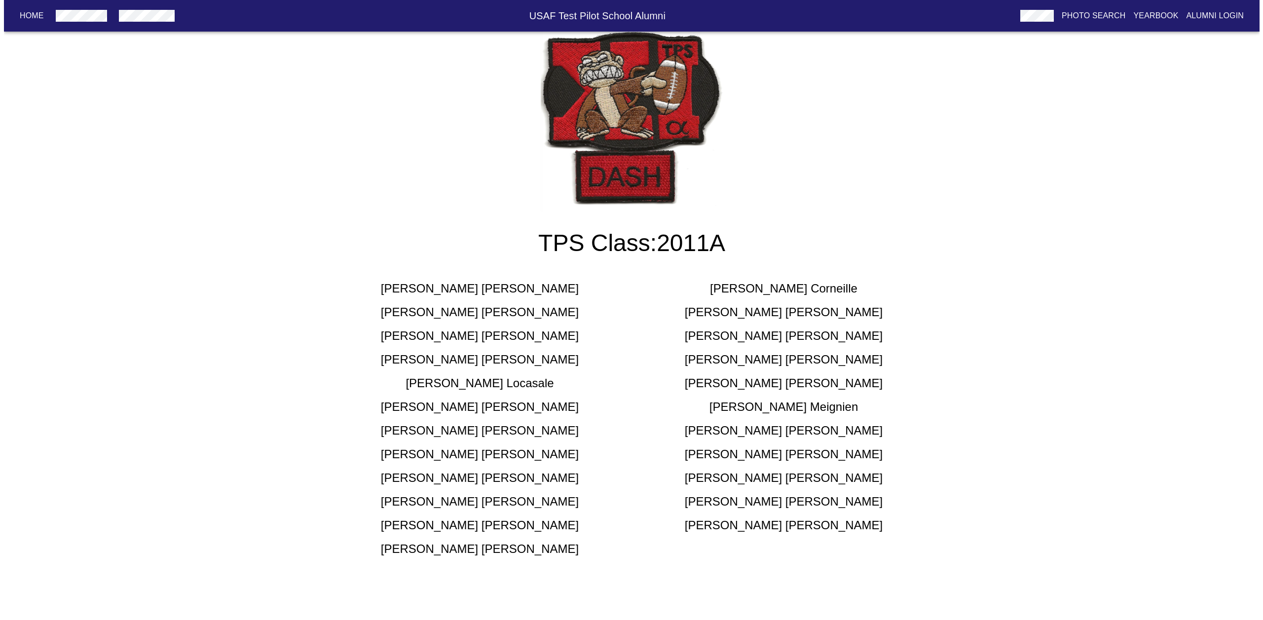
scroll to position [0, 0]
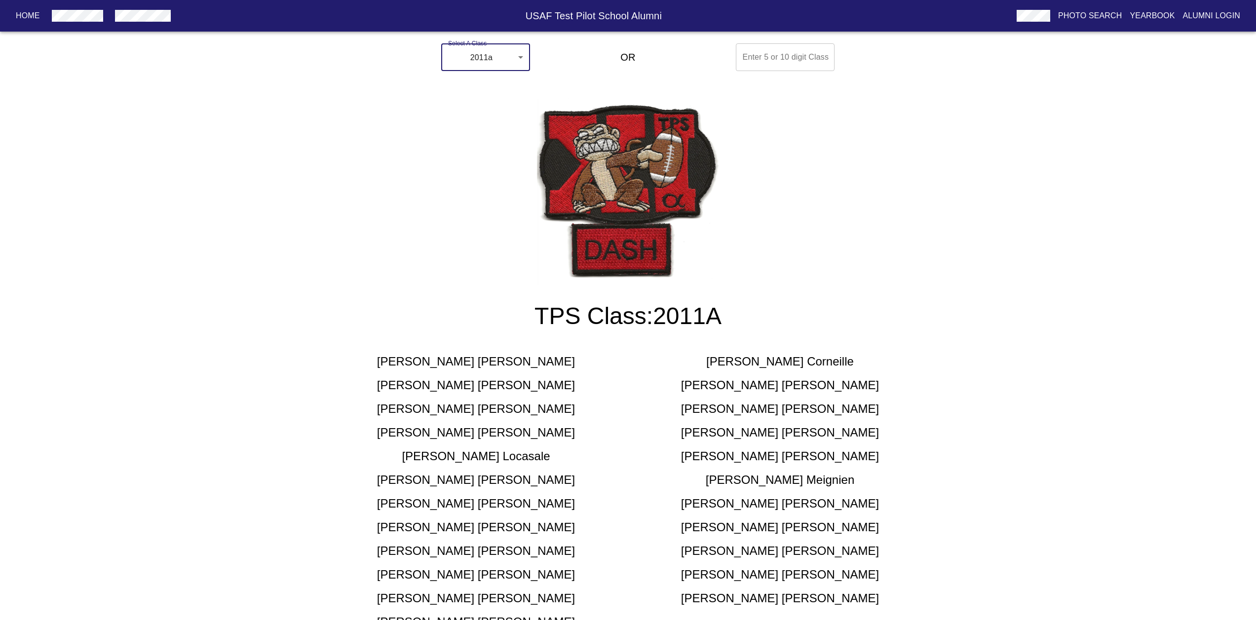
click at [515, 65] on body "Home USAF Test Pilot School Alumni Photo Search Yearbook Alumni Login Select A …" at bounding box center [628, 346] width 1256 height 614
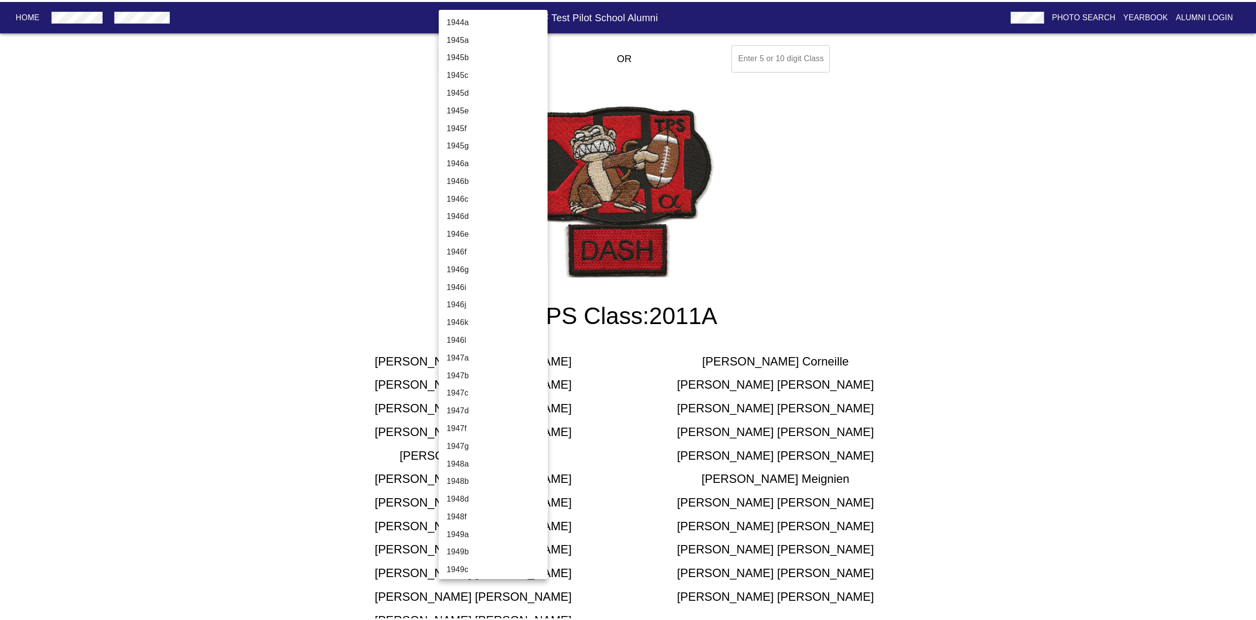
scroll to position [2711, 0]
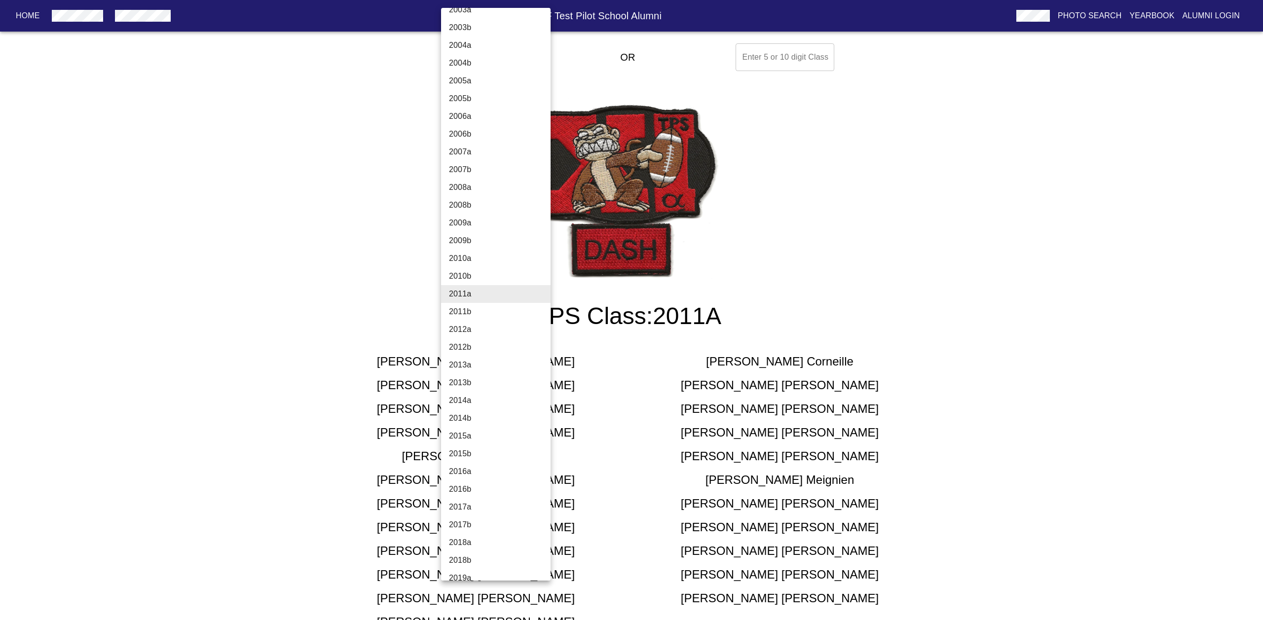
click at [456, 273] on li "2010b" at bounding box center [499, 276] width 117 height 18
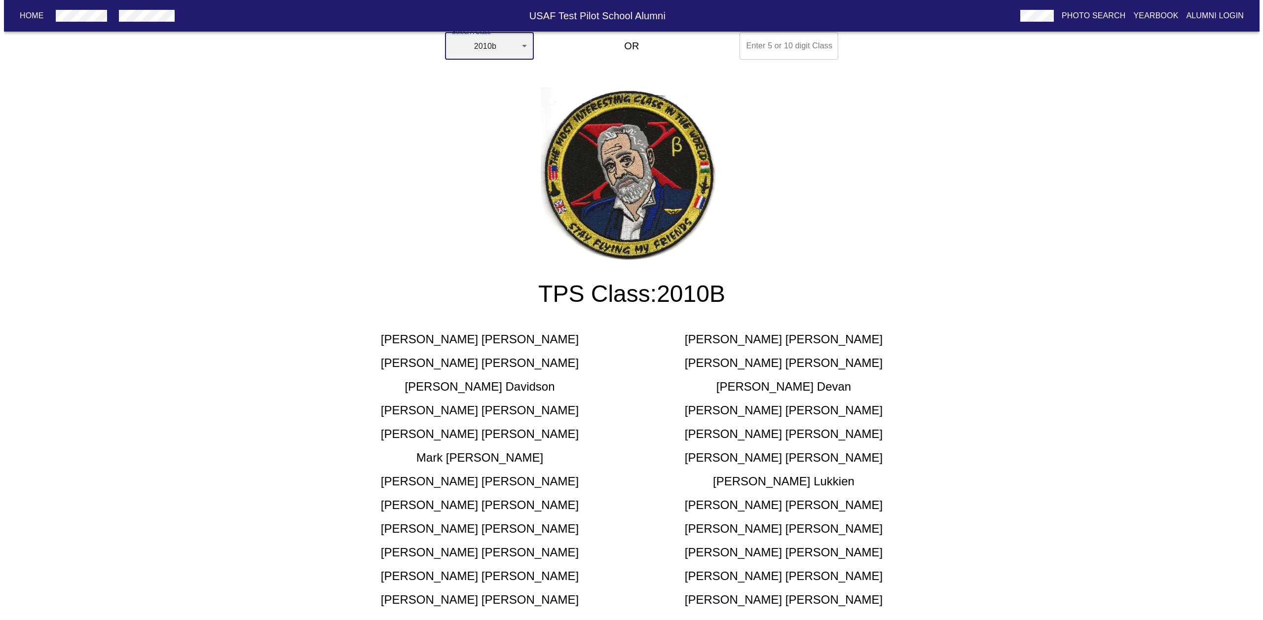
scroll to position [0, 0]
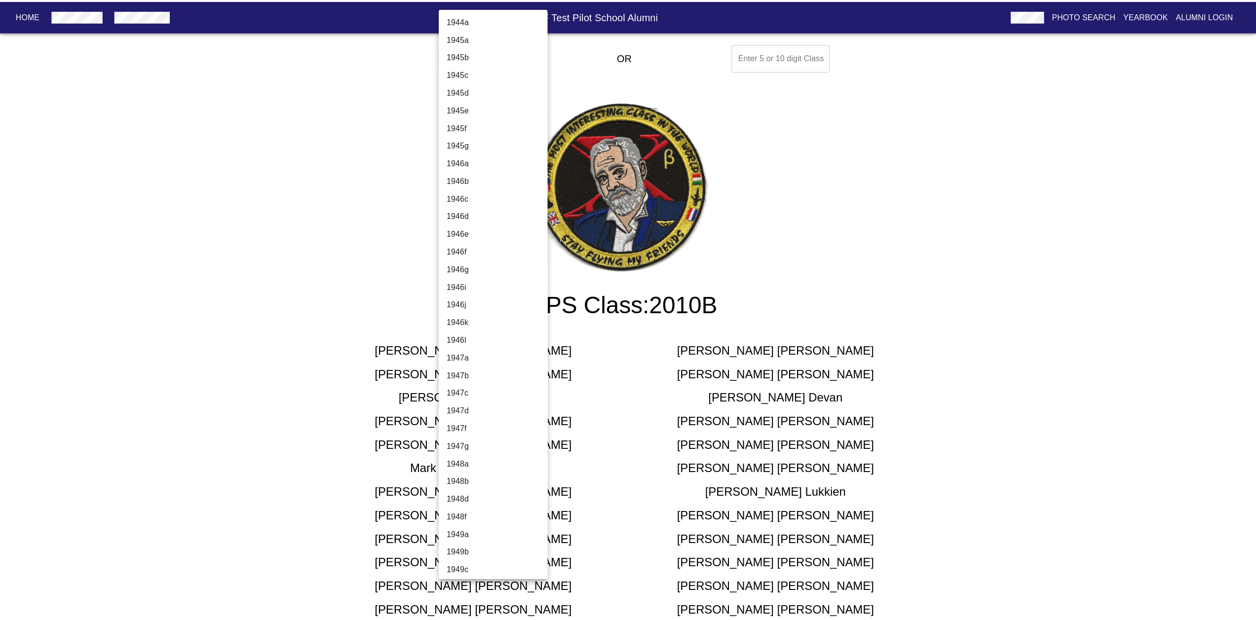
scroll to position [2693, 0]
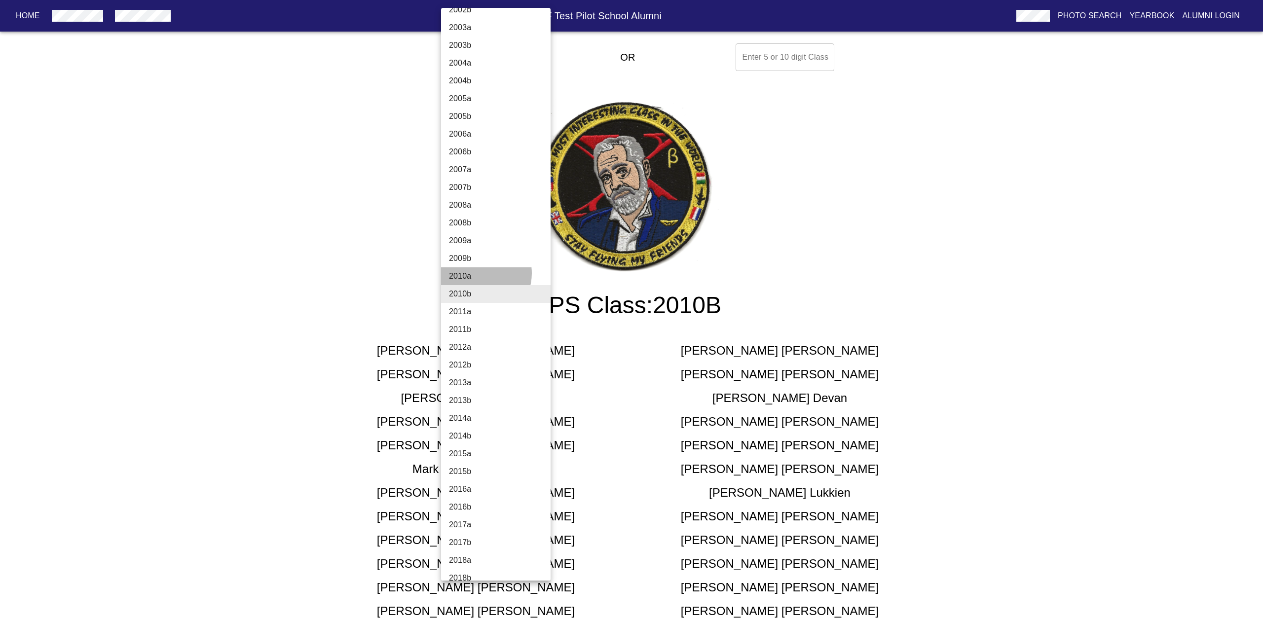
click at [479, 273] on li "2010a" at bounding box center [499, 276] width 117 height 18
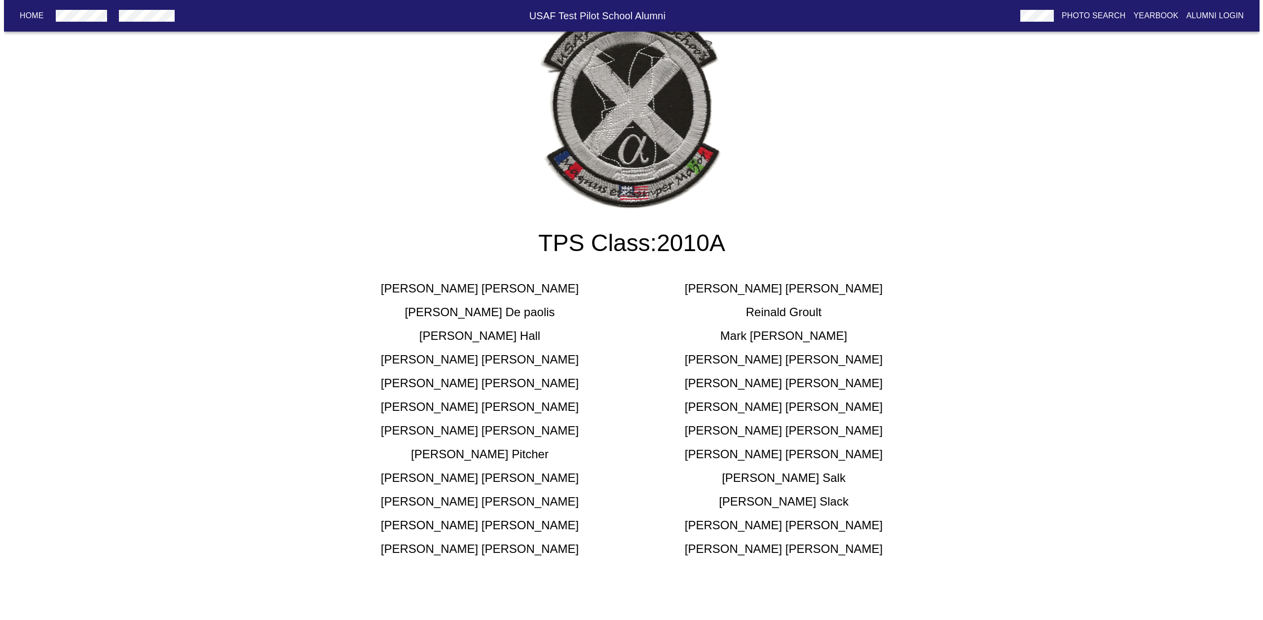
scroll to position [0, 0]
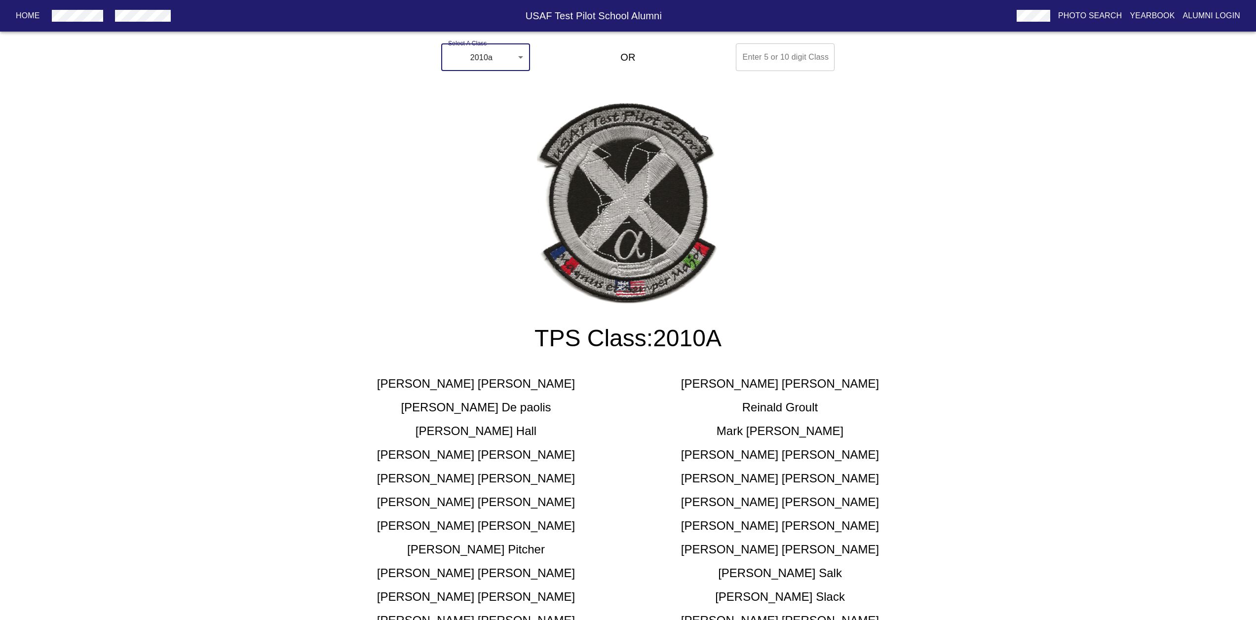
click at [500, 57] on body "Home USAF Test Pilot School Alumni Photo Search Yearbook Alumni Login Select A …" at bounding box center [628, 357] width 1256 height 637
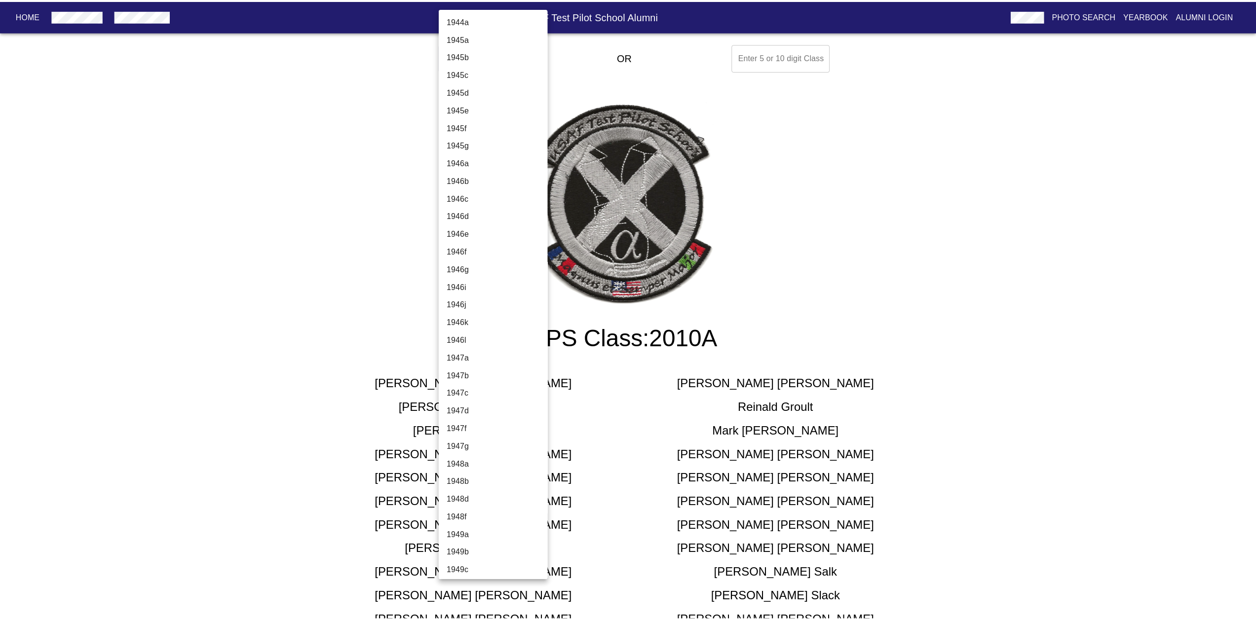
scroll to position [2676, 0]
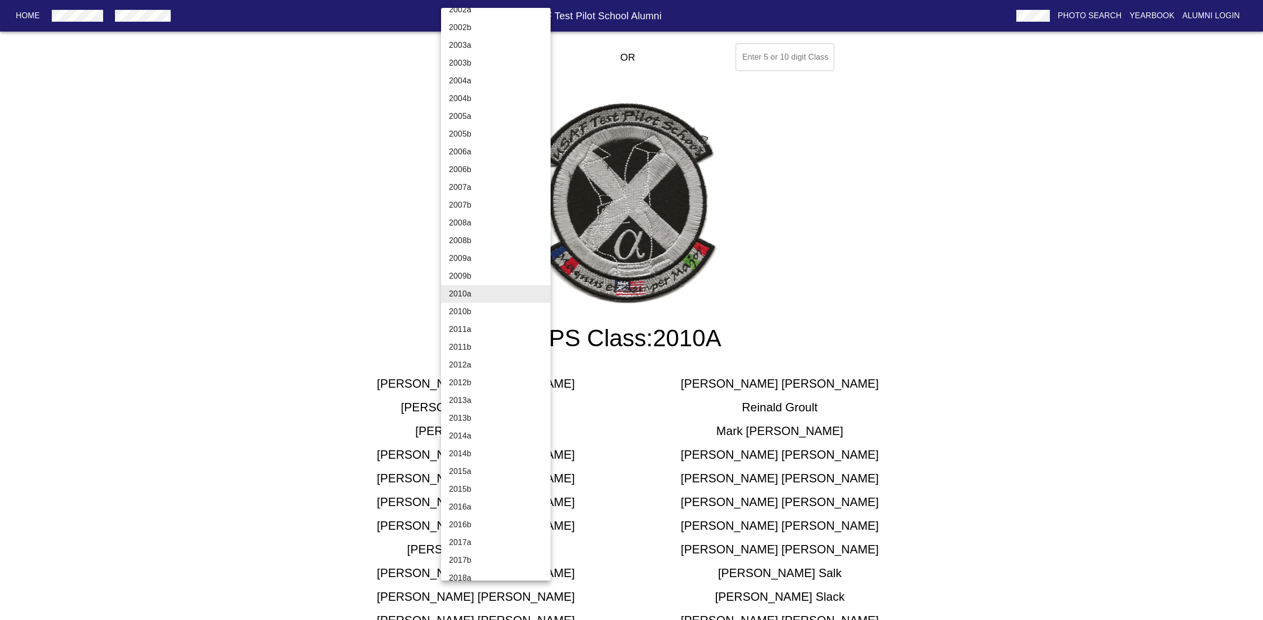
click at [472, 276] on li "2009b" at bounding box center [499, 276] width 117 height 18
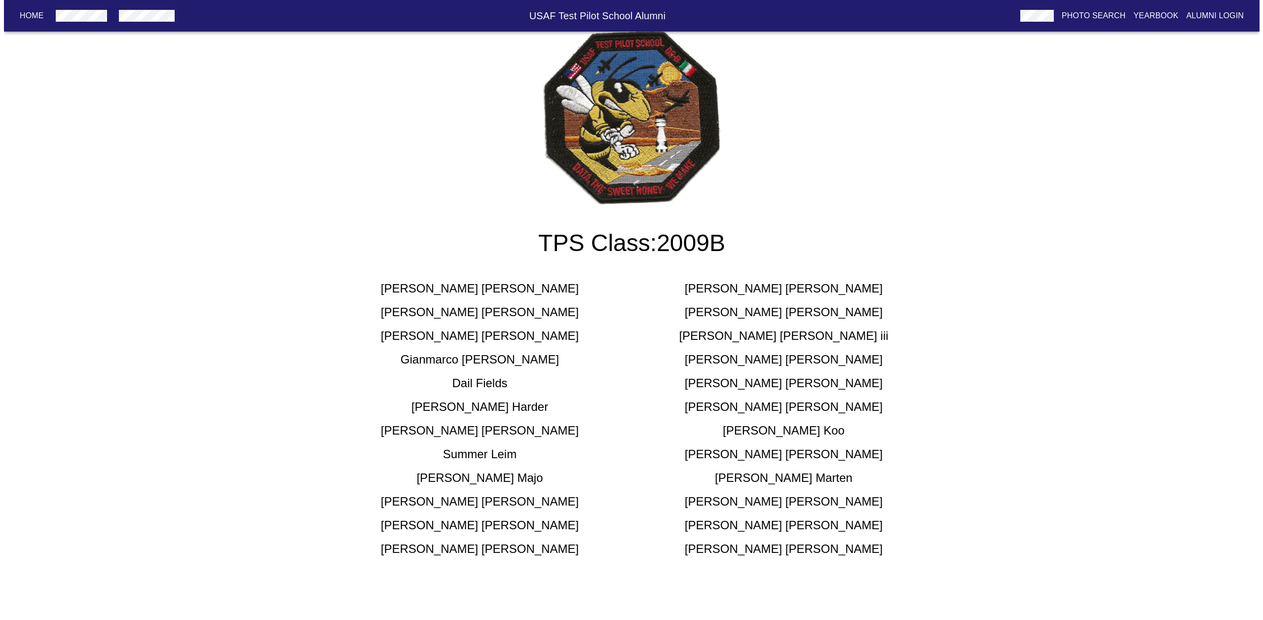
scroll to position [0, 0]
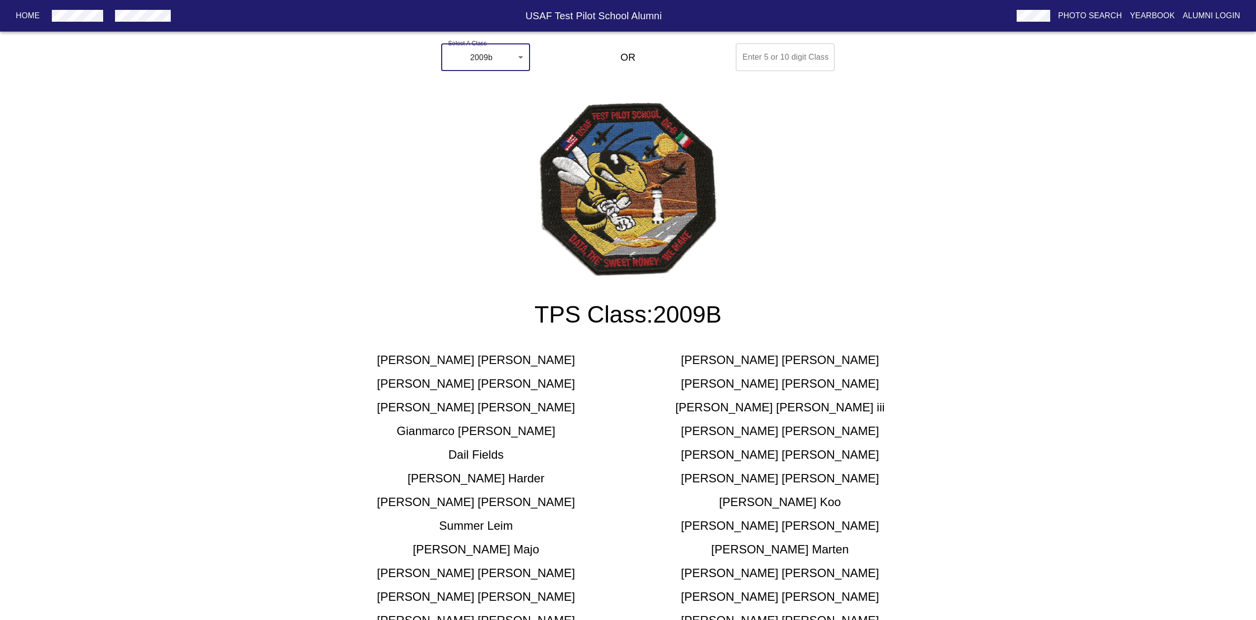
click at [510, 49] on body "Home USAF Test Pilot School Alumni Photo Search Yearbook Alumni Login Select A …" at bounding box center [628, 345] width 1256 height 613
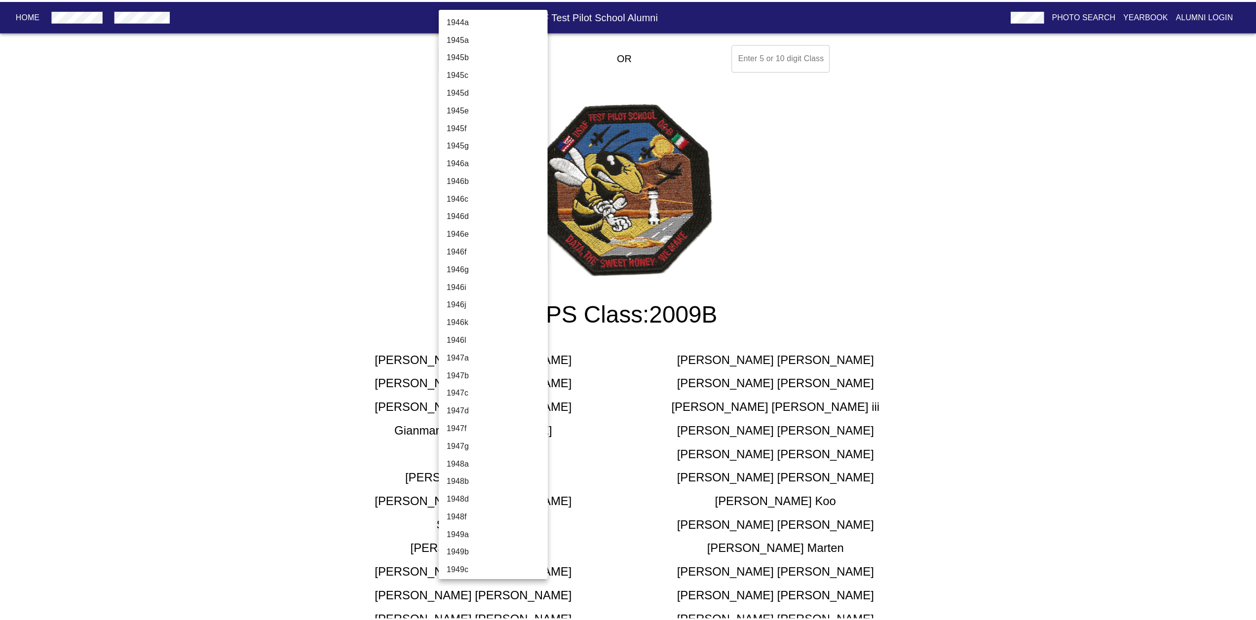
scroll to position [2658, 0]
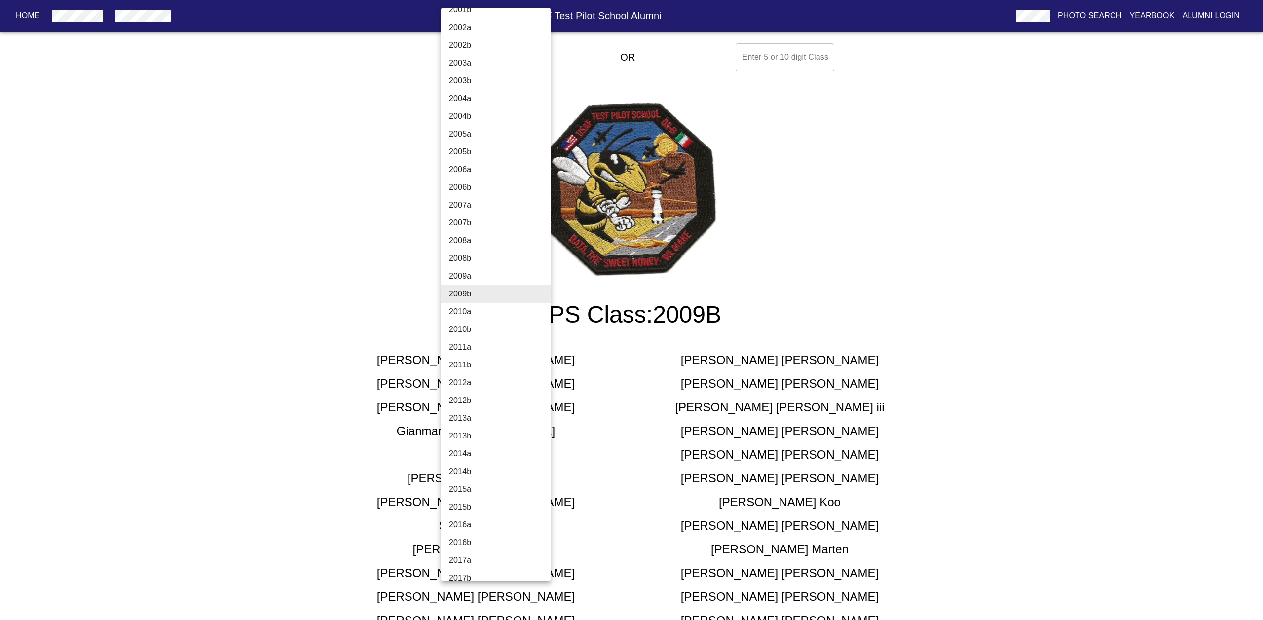
click at [469, 274] on li "2009a" at bounding box center [499, 276] width 117 height 18
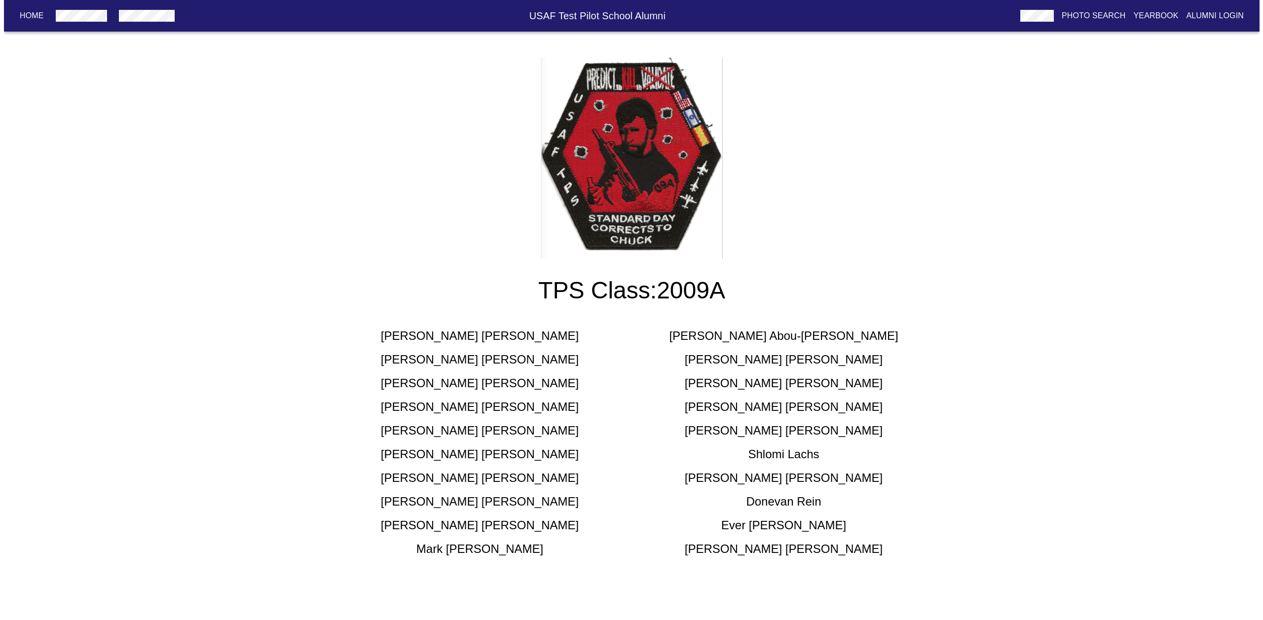
scroll to position [0, 0]
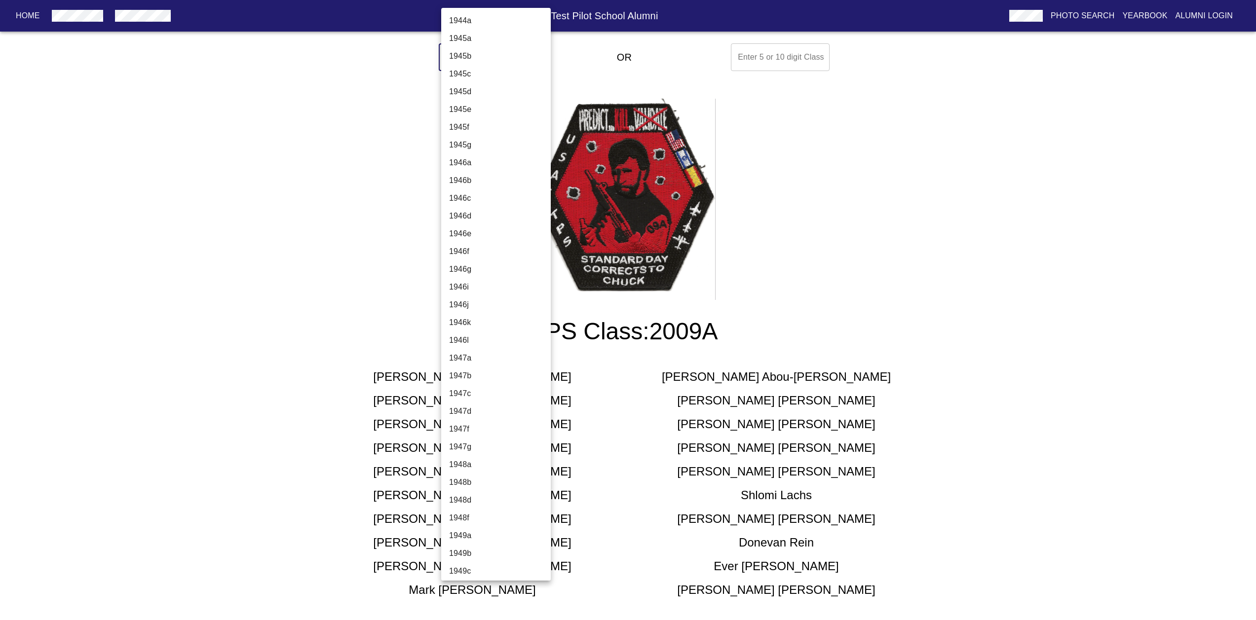
click at [490, 54] on body "Home USAF Test Pilot School Alumni Photo Search Yearbook Alumni Login Select A …" at bounding box center [628, 330] width 1256 height 582
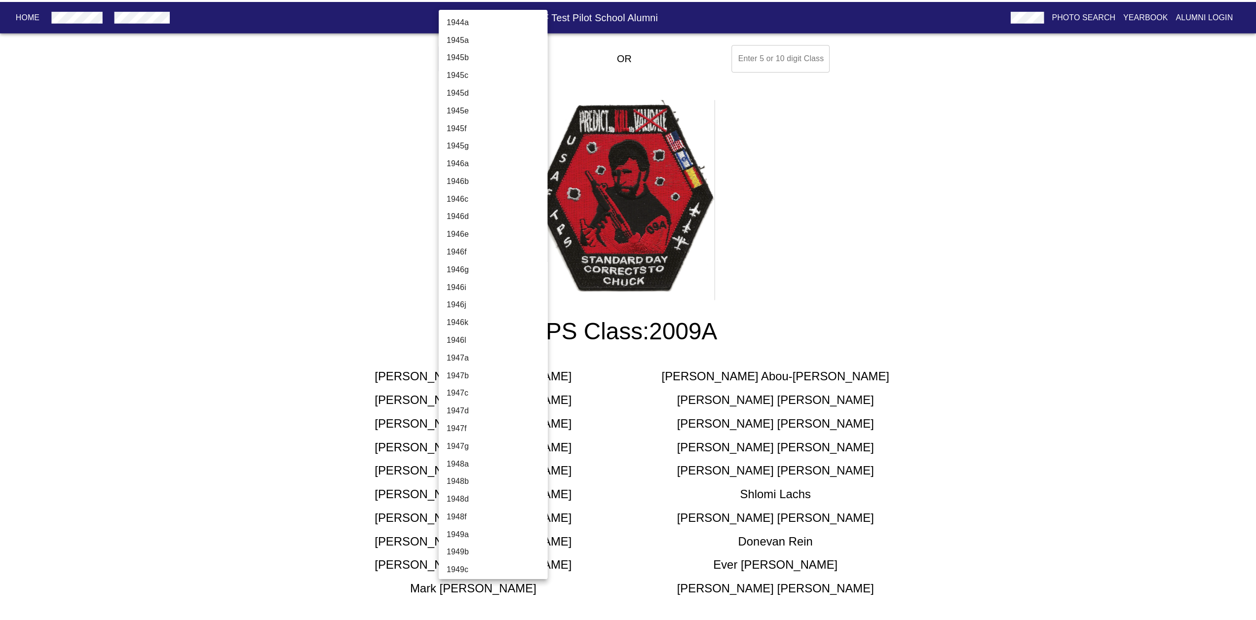
scroll to position [2640, 0]
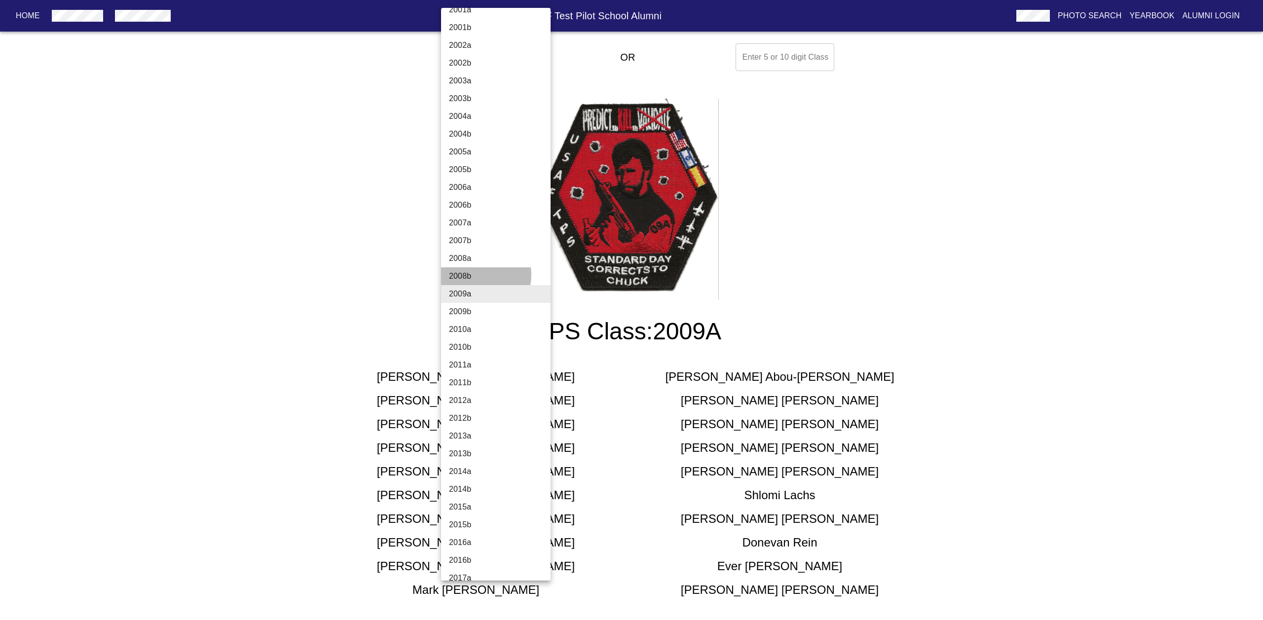
click at [475, 275] on li "2008b" at bounding box center [499, 276] width 117 height 18
type input "2008b"
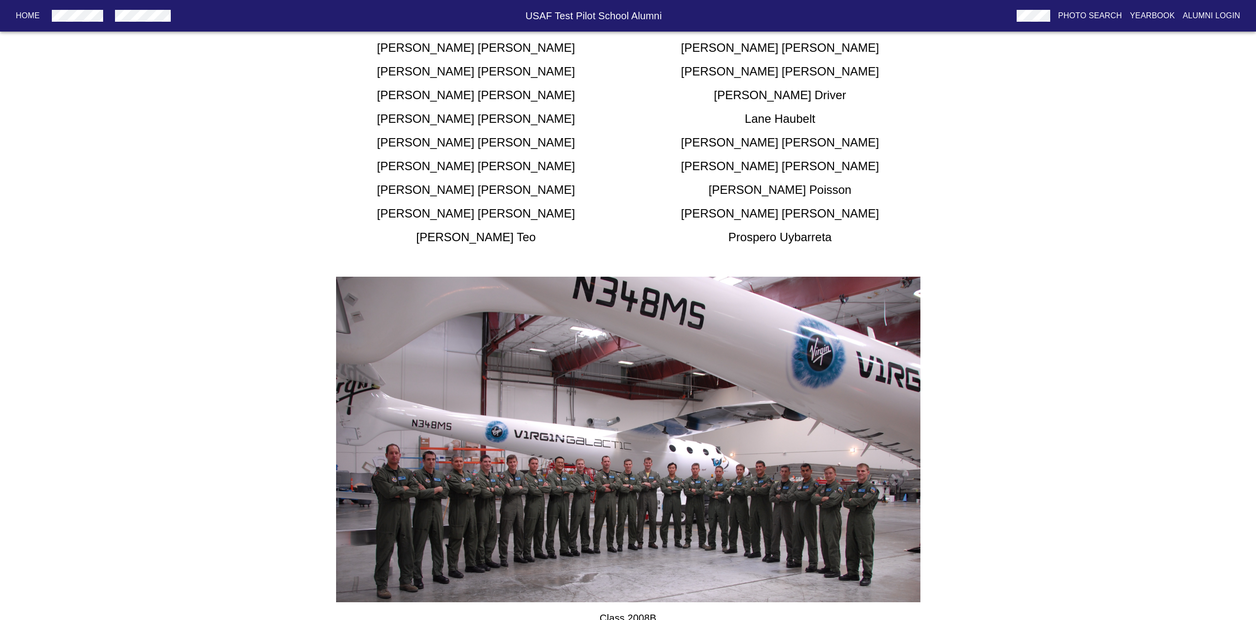
scroll to position [0, 0]
